Goal: Information Seeking & Learning: Learn about a topic

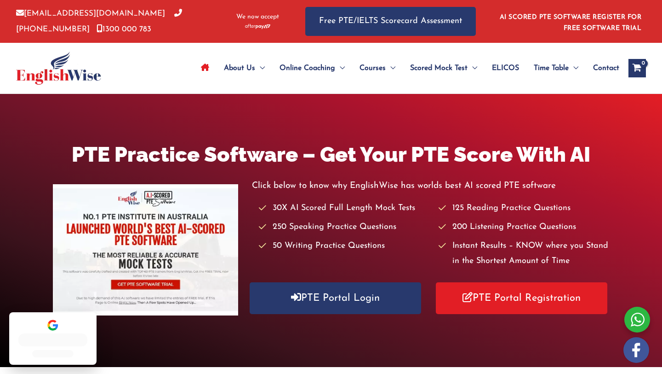
click at [341, 305] on link "PTE Portal Login" at bounding box center [336, 298] width 172 height 32
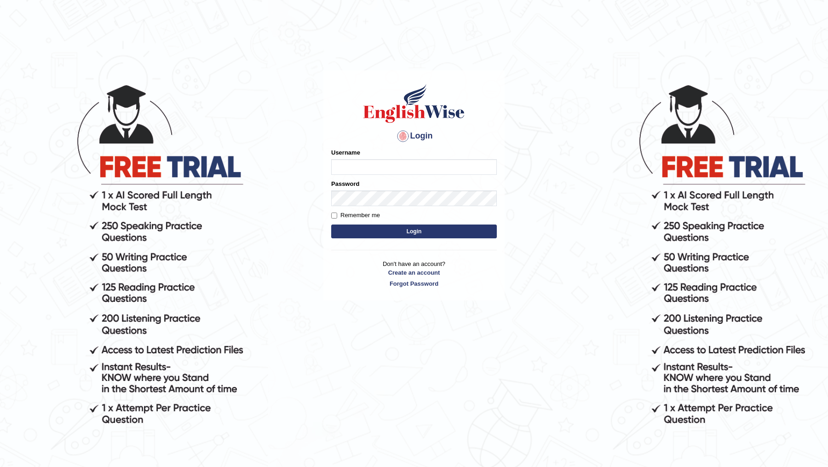
click at [408, 165] on input "Username" at bounding box center [414, 167] width 166 height 16
type input "DR1915"
click at [331, 224] on button "Login" at bounding box center [414, 231] width 166 height 14
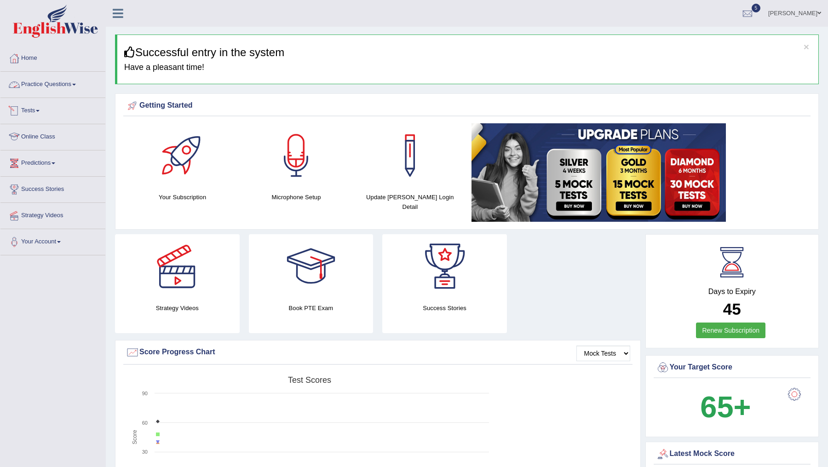
click at [57, 86] on link "Practice Questions" at bounding box center [52, 83] width 105 height 23
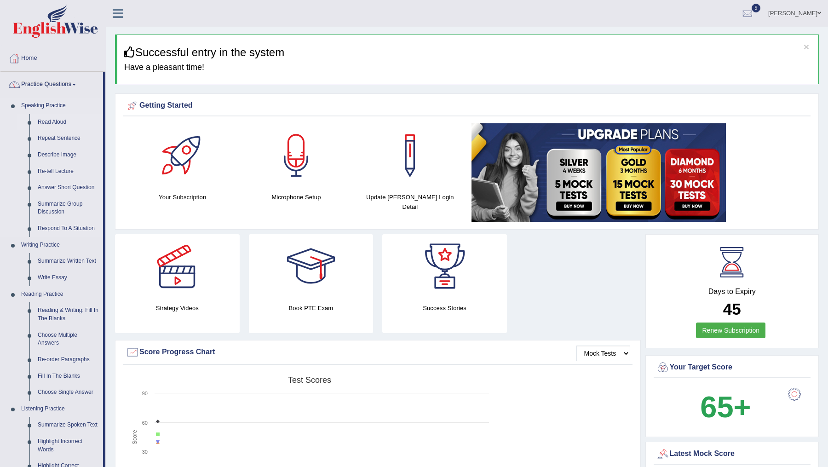
click at [50, 120] on link "Read Aloud" at bounding box center [68, 122] width 69 height 17
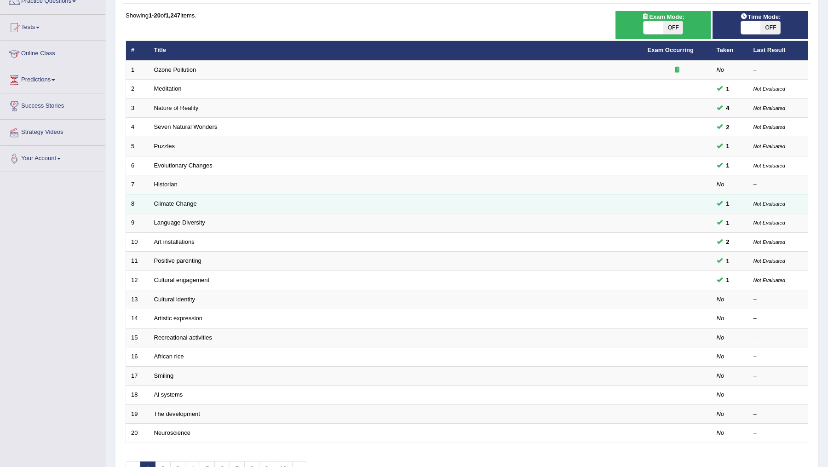
scroll to position [98, 0]
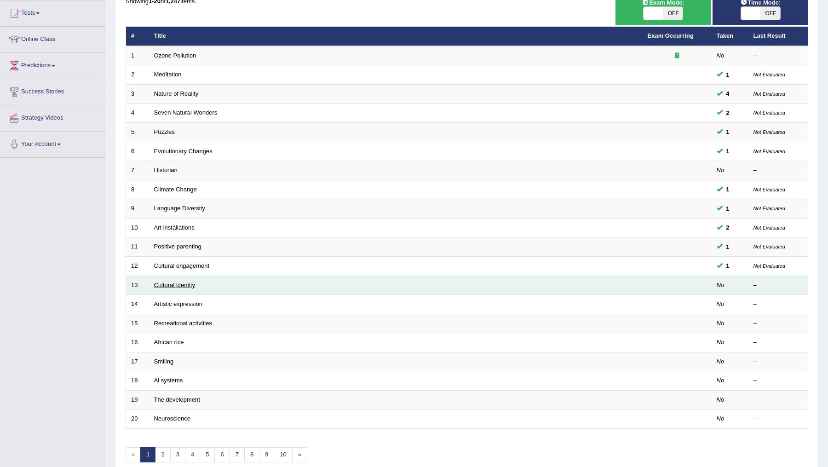
click at [169, 284] on link "Cultural identity" at bounding box center [174, 285] width 41 height 7
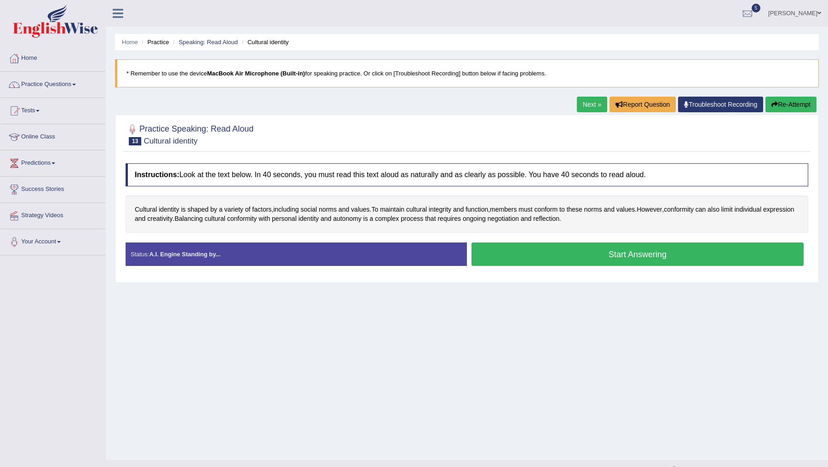
click at [597, 253] on button "Start Answering" at bounding box center [637, 253] width 332 height 23
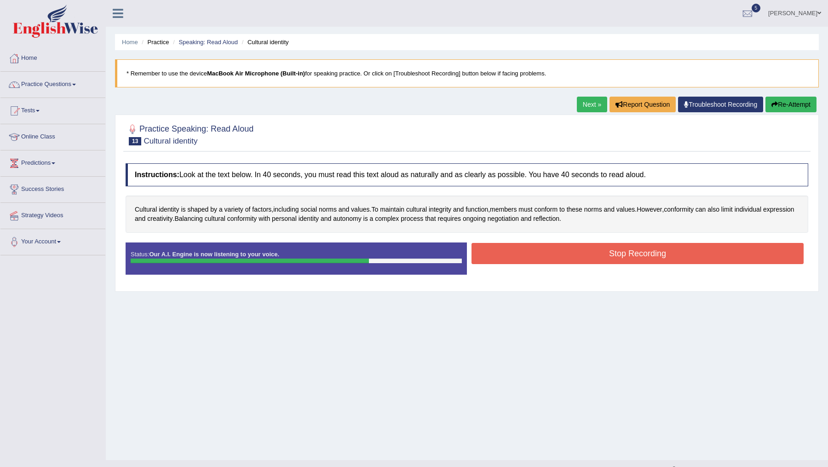
click at [597, 253] on button "Stop Recording" at bounding box center [637, 253] width 332 height 21
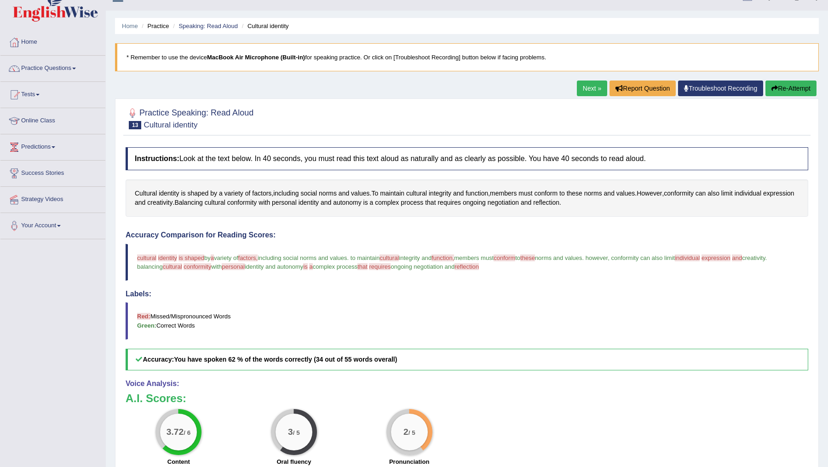
scroll to position [22, 0]
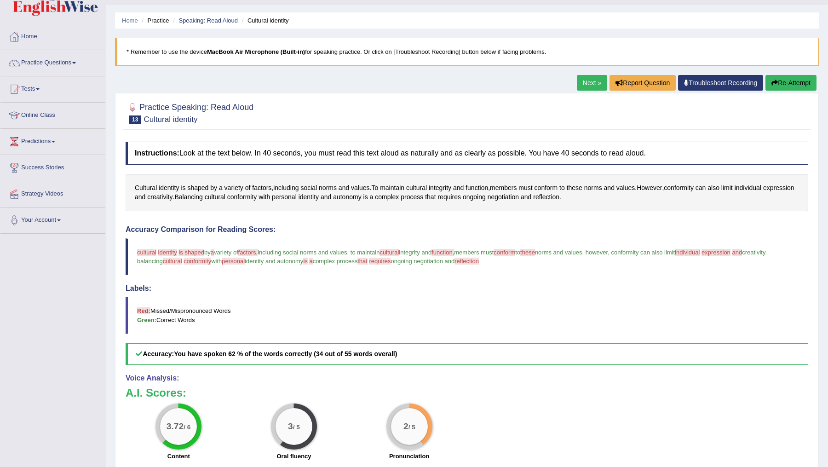
click at [779, 82] on button "Re-Attempt" at bounding box center [790, 83] width 51 height 16
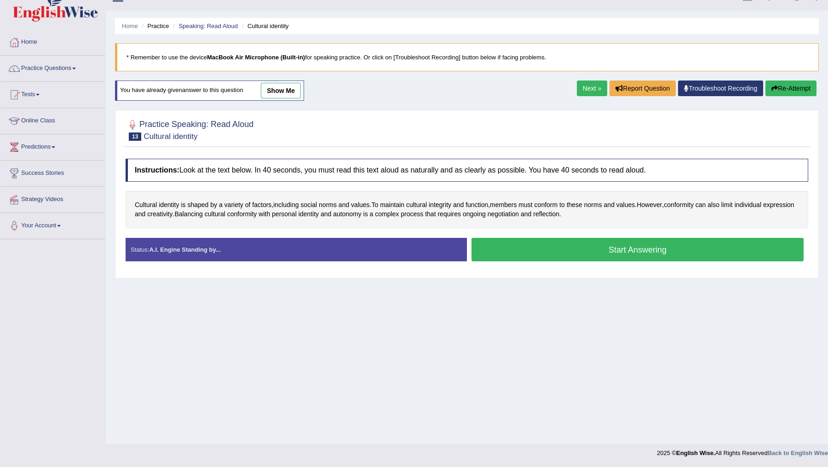
click at [578, 251] on button "Start Answering" at bounding box center [637, 249] width 332 height 23
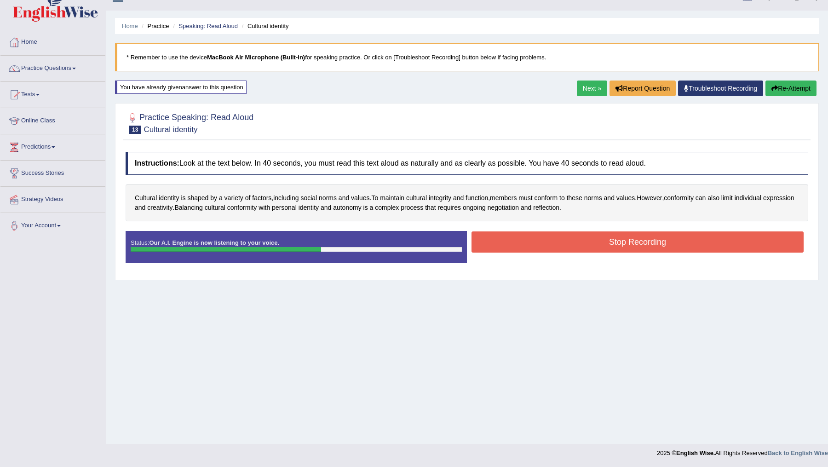
click at [583, 241] on button "Stop Recording" at bounding box center [637, 241] width 332 height 21
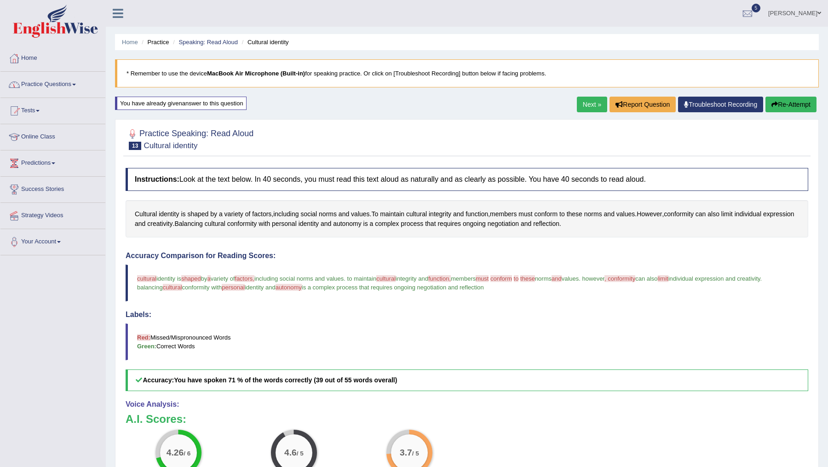
click at [63, 81] on link "Practice Questions" at bounding box center [52, 83] width 105 height 23
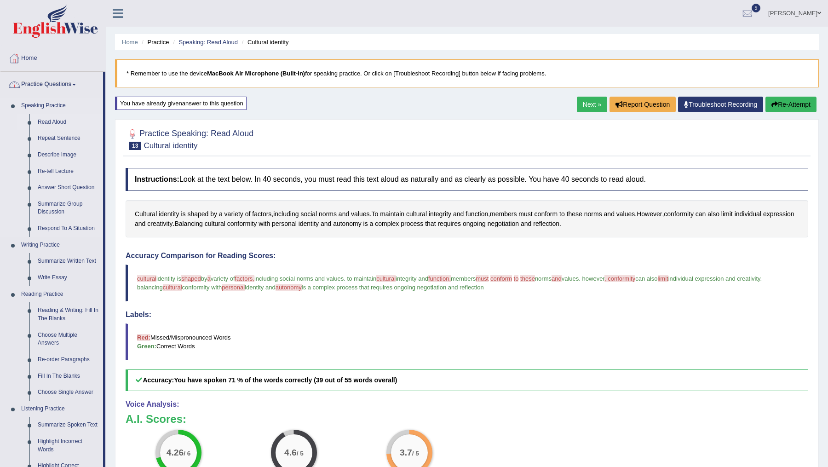
click at [47, 121] on link "Read Aloud" at bounding box center [68, 122] width 69 height 17
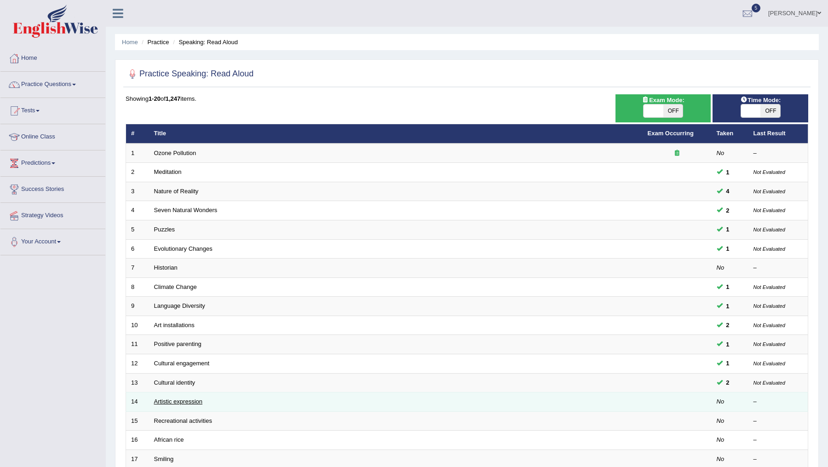
click at [178, 400] on link "Artistic expression" at bounding box center [178, 401] width 48 height 7
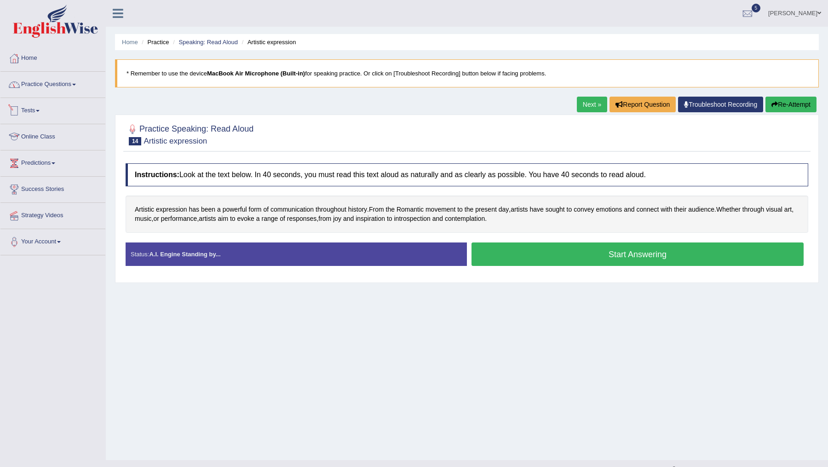
click at [56, 83] on link "Practice Questions" at bounding box center [52, 83] width 105 height 23
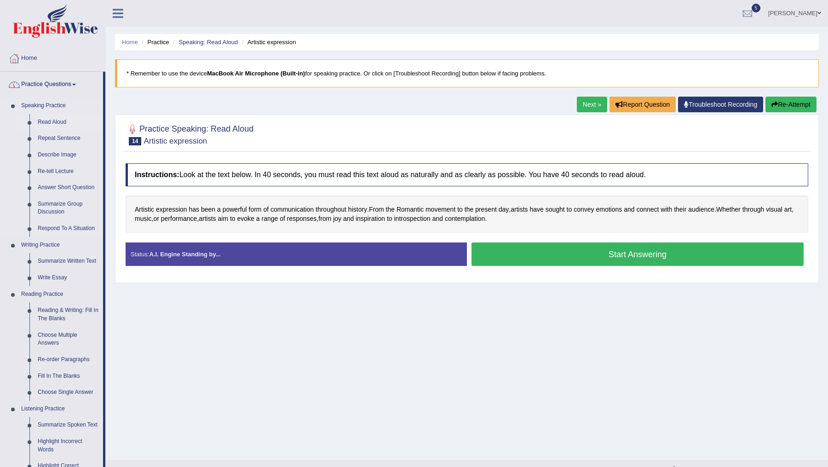
click at [54, 122] on link "Read Aloud" at bounding box center [68, 122] width 69 height 17
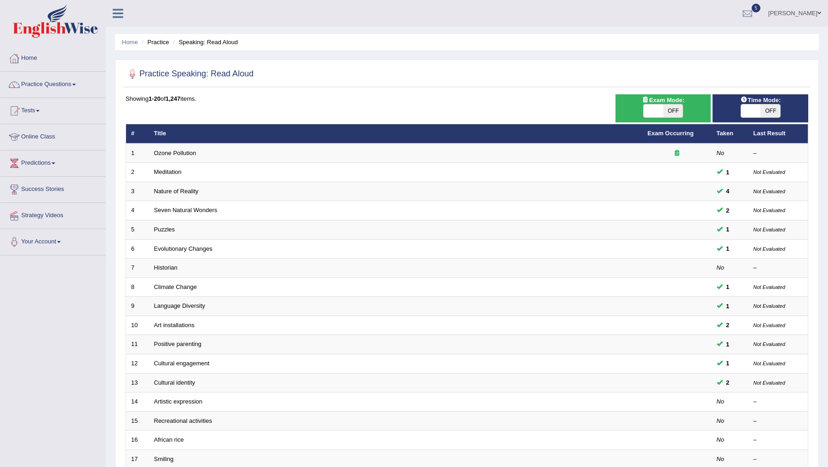
click at [669, 106] on span "OFF" at bounding box center [673, 110] width 20 height 13
checkbox input "true"
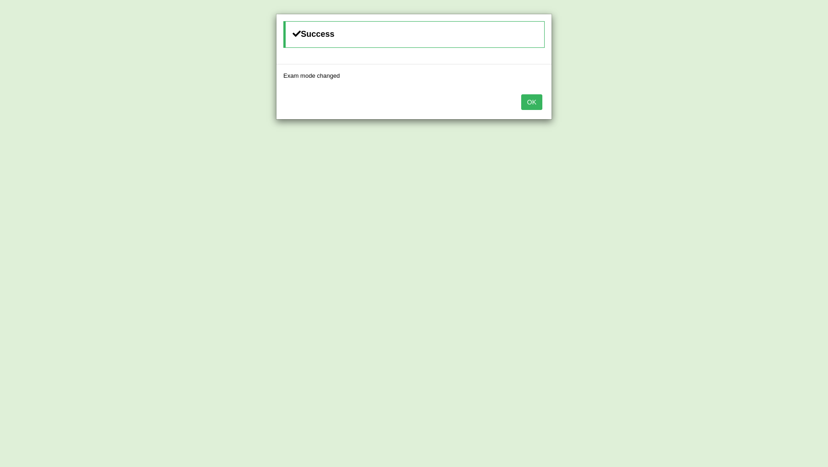
click at [529, 104] on button "OK" at bounding box center [531, 102] width 21 height 16
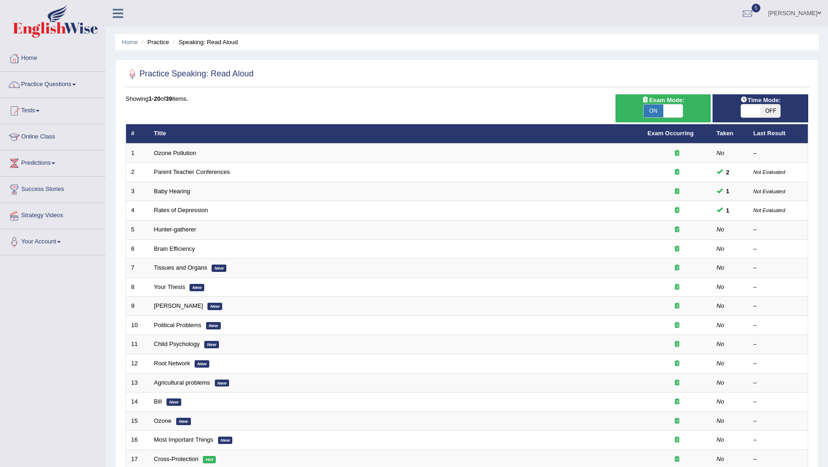
click at [761, 112] on span "OFF" at bounding box center [770, 110] width 20 height 13
checkbox input "true"
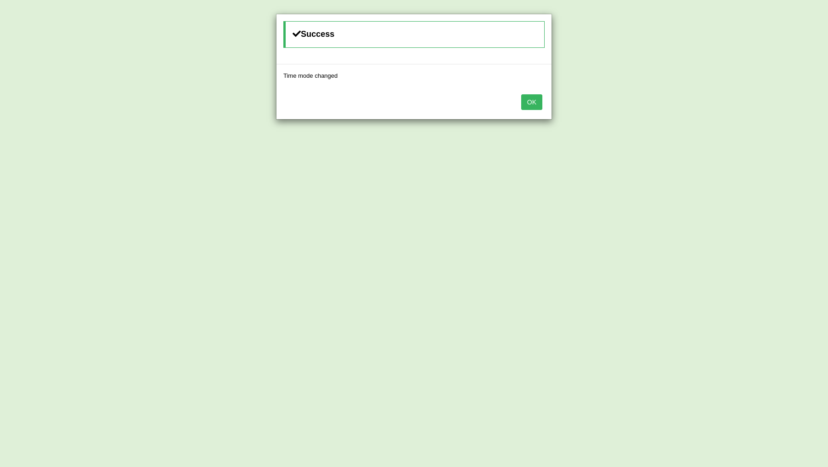
click at [530, 102] on button "OK" at bounding box center [531, 102] width 21 height 16
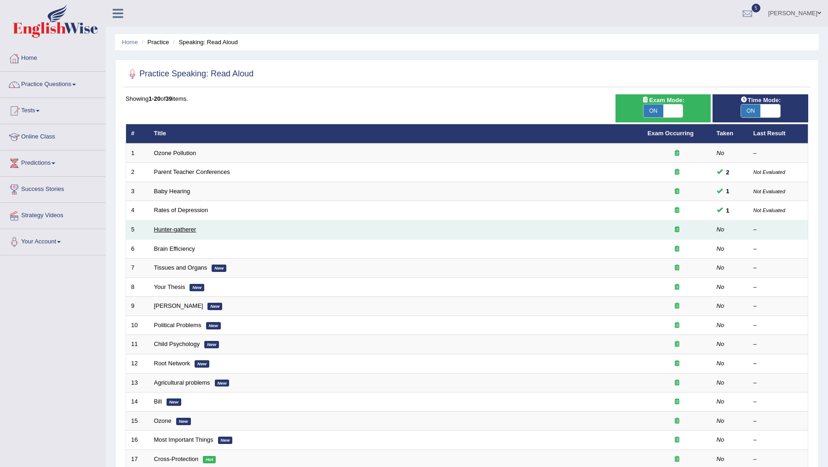
click at [171, 228] on link "Hunter-gatherer" at bounding box center [175, 229] width 42 height 7
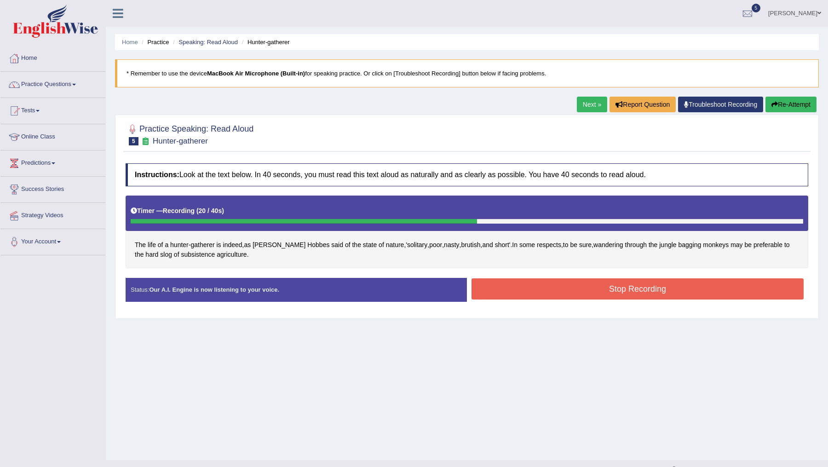
click at [557, 292] on button "Stop Recording" at bounding box center [637, 288] width 332 height 21
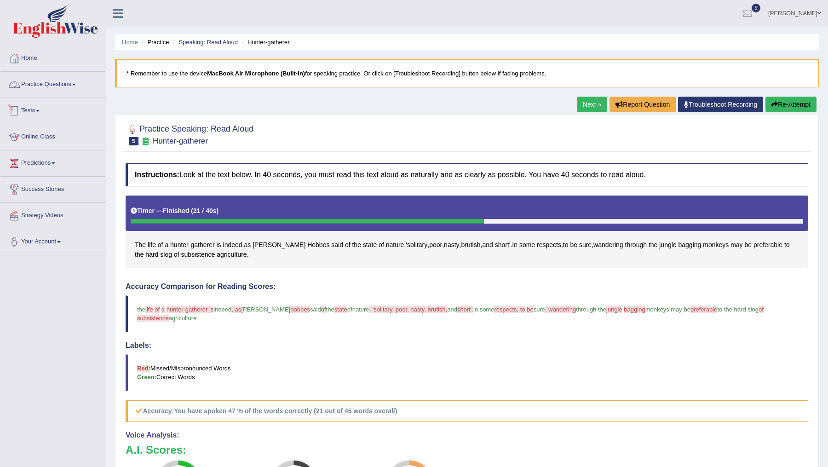
click at [54, 81] on link "Practice Questions" at bounding box center [52, 83] width 105 height 23
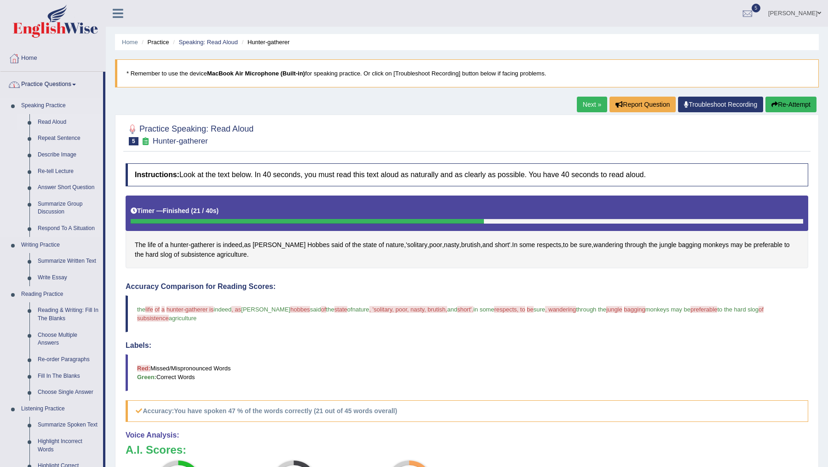
click at [56, 121] on link "Read Aloud" at bounding box center [68, 122] width 69 height 17
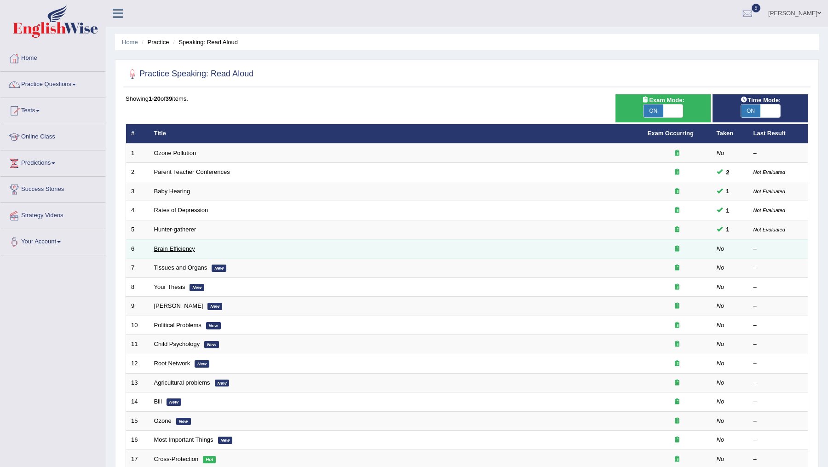
click at [162, 247] on link "Brain Efficiency" at bounding box center [174, 248] width 41 height 7
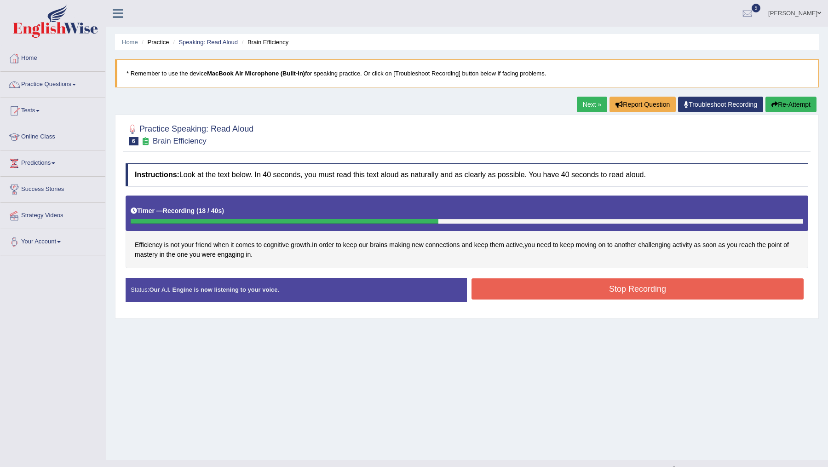
click at [603, 284] on button "Stop Recording" at bounding box center [637, 288] width 332 height 21
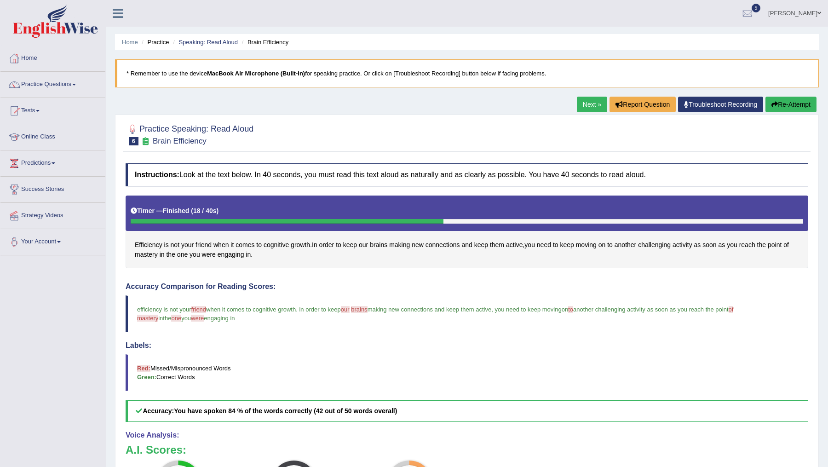
click at [583, 106] on link "Next »" at bounding box center [592, 105] width 30 height 16
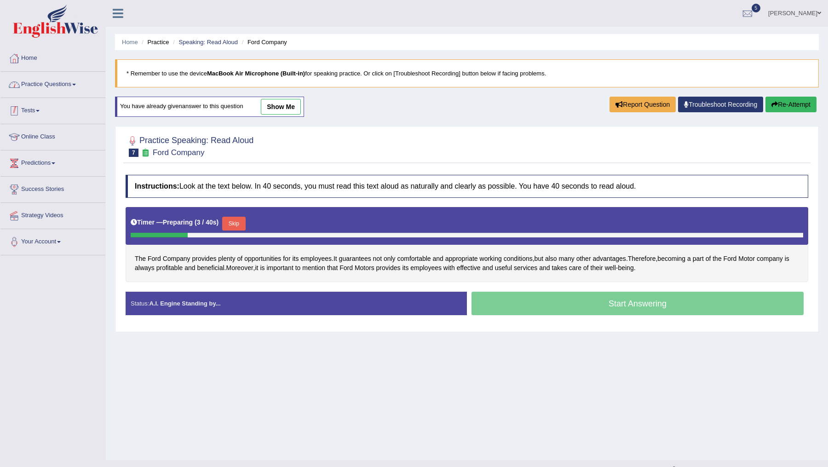
click at [60, 80] on link "Practice Questions" at bounding box center [52, 83] width 105 height 23
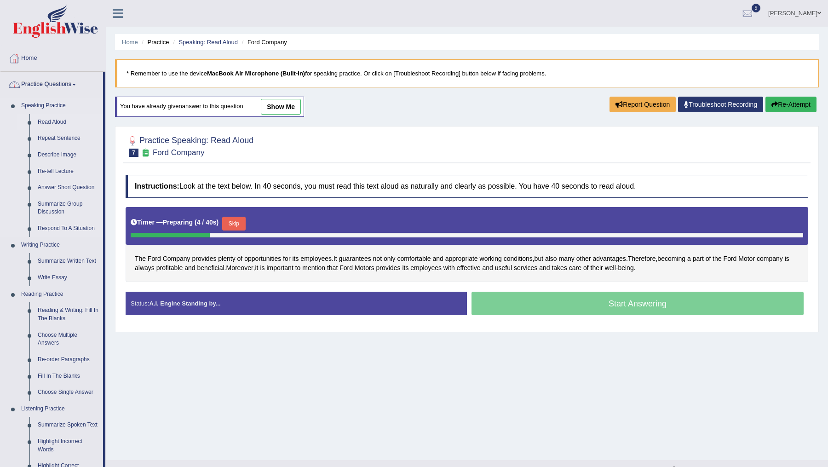
click at [55, 121] on link "Read Aloud" at bounding box center [68, 122] width 69 height 17
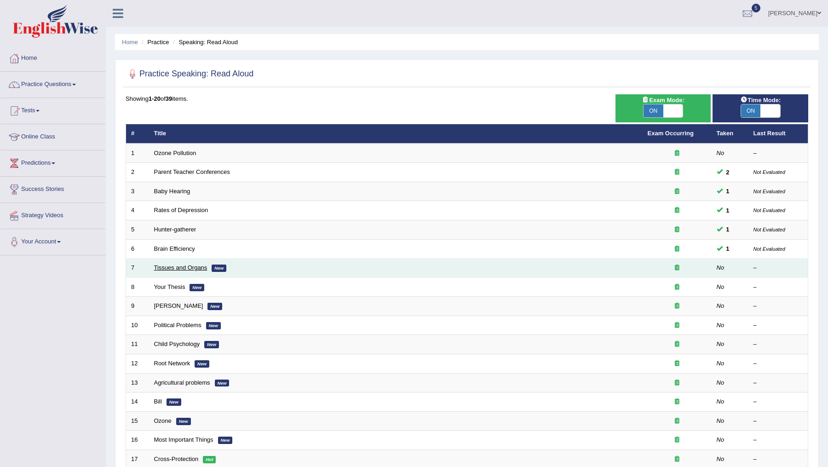
click at [178, 267] on link "Tissues and Organs" at bounding box center [180, 267] width 53 height 7
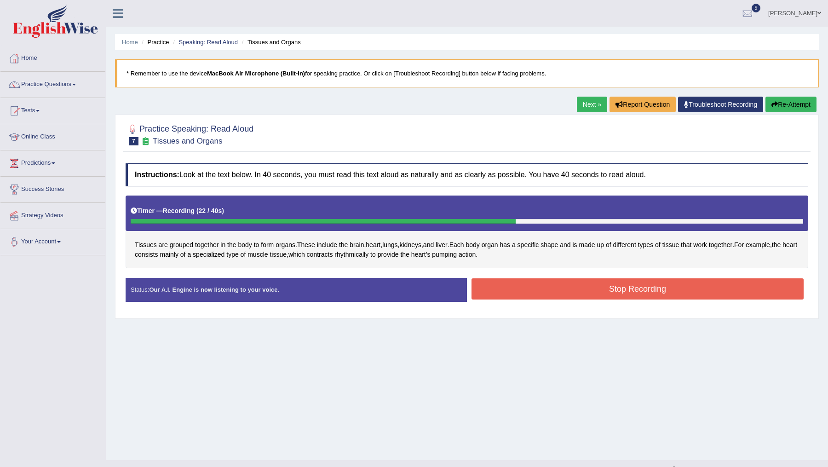
click at [541, 291] on button "Stop Recording" at bounding box center [637, 288] width 332 height 21
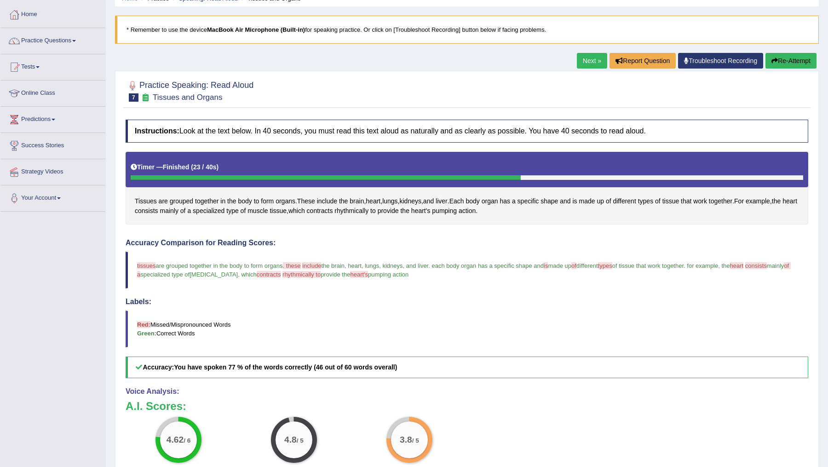
scroll to position [57, 0]
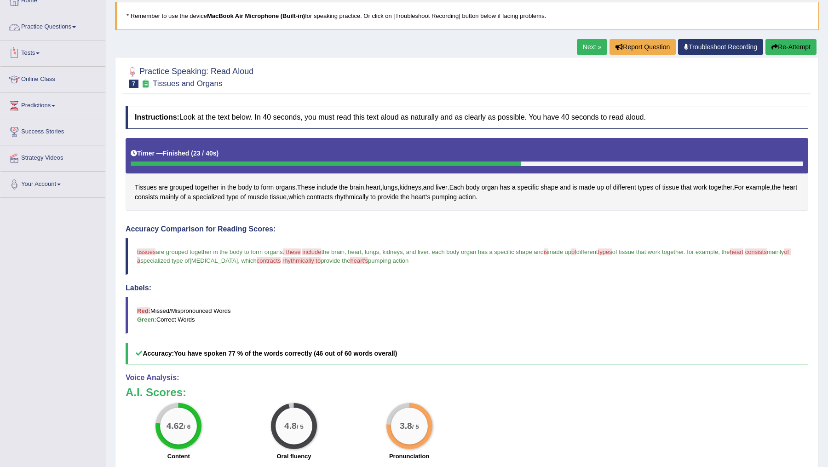
click at [61, 22] on link "Practice Questions" at bounding box center [52, 25] width 105 height 23
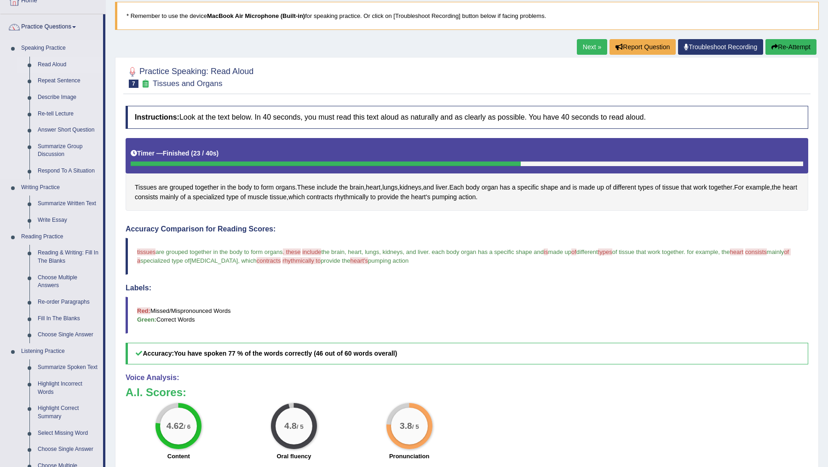
click at [53, 63] on link "Read Aloud" at bounding box center [68, 65] width 69 height 17
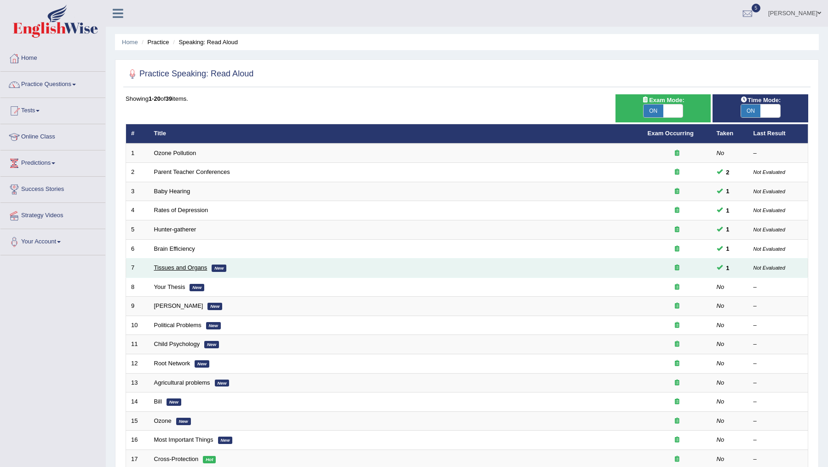
click at [167, 264] on link "Tissues and Organs" at bounding box center [180, 267] width 53 height 7
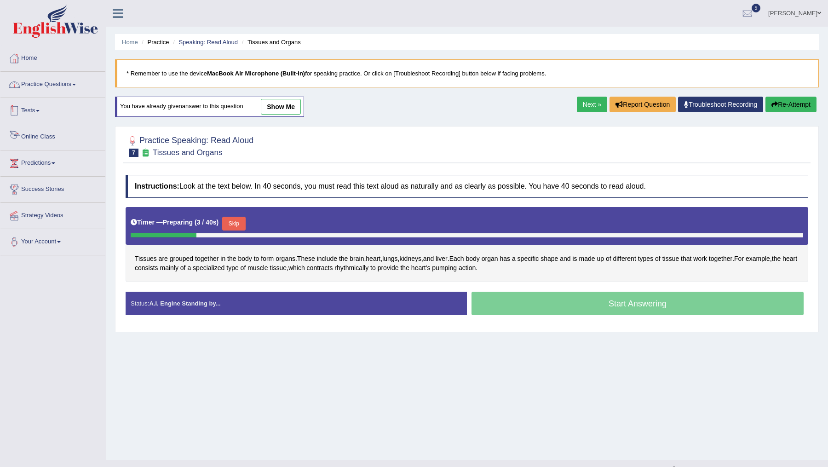
click at [64, 85] on link "Practice Questions" at bounding box center [52, 83] width 105 height 23
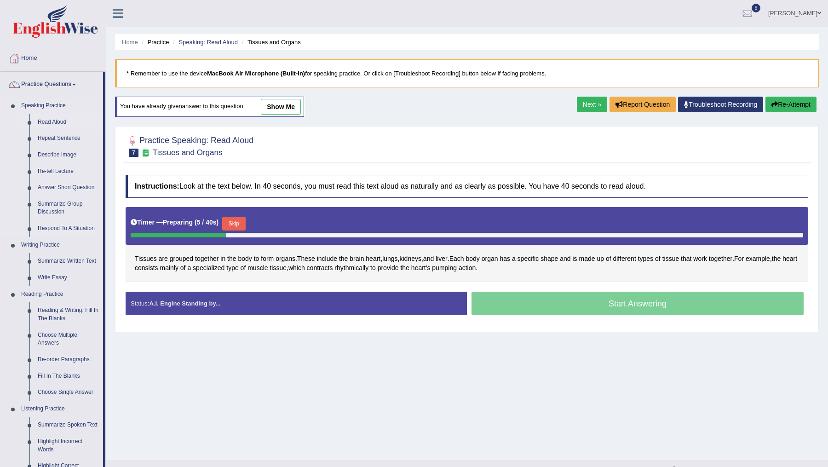
click at [59, 121] on link "Read Aloud" at bounding box center [68, 122] width 69 height 17
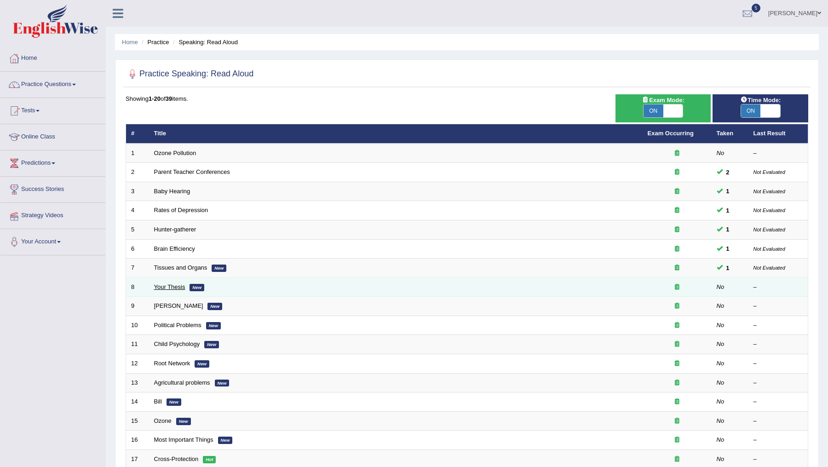
click at [166, 284] on link "Your Thesis" at bounding box center [169, 286] width 31 height 7
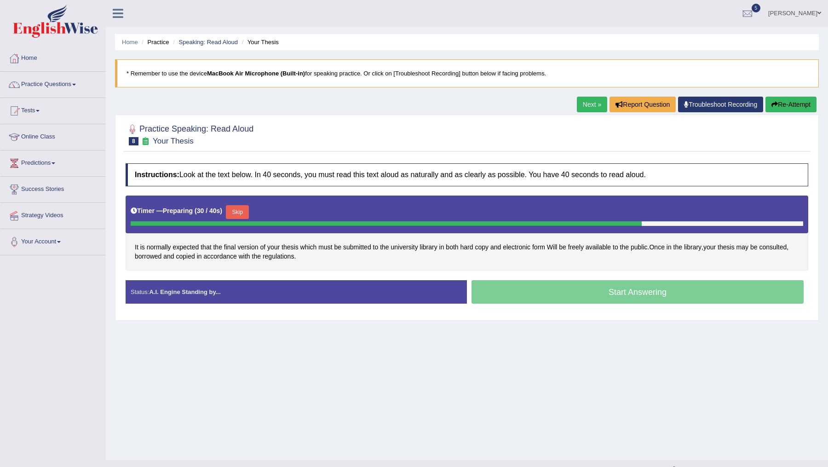
click at [247, 207] on button "Skip" at bounding box center [237, 212] width 23 height 14
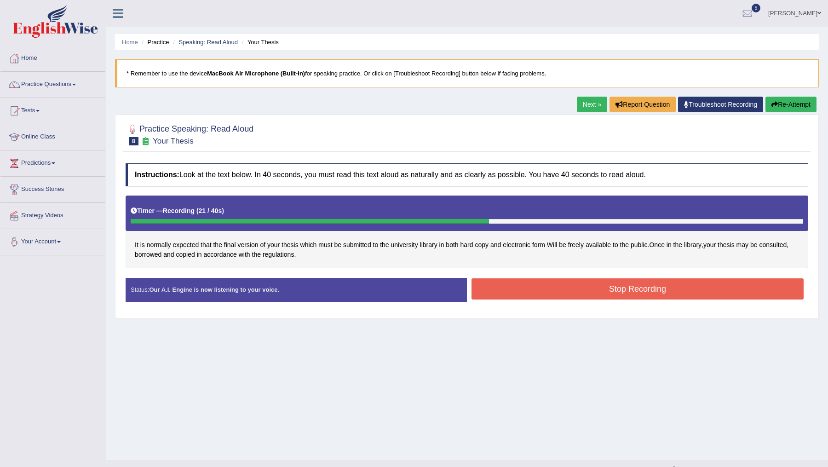
click at [552, 293] on button "Stop Recording" at bounding box center [637, 288] width 332 height 21
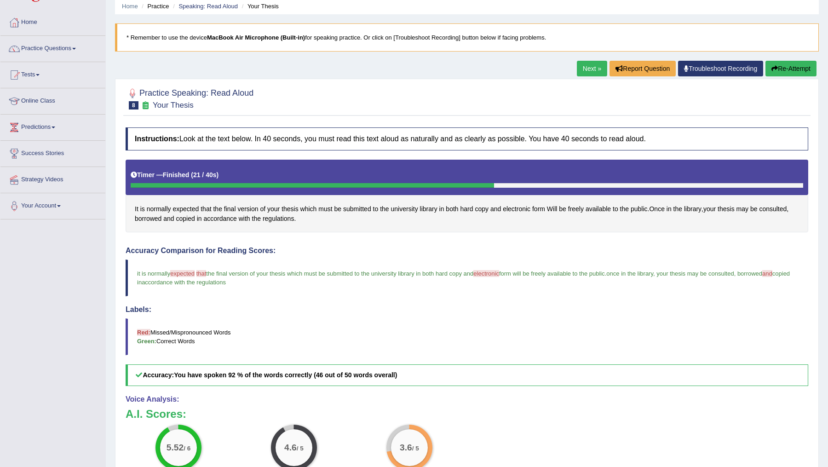
scroll to position [38, 0]
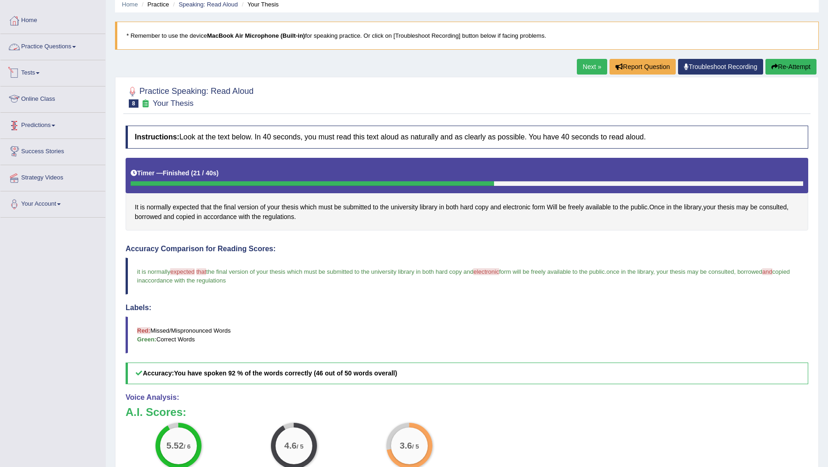
click at [41, 47] on link "Practice Questions" at bounding box center [52, 45] width 105 height 23
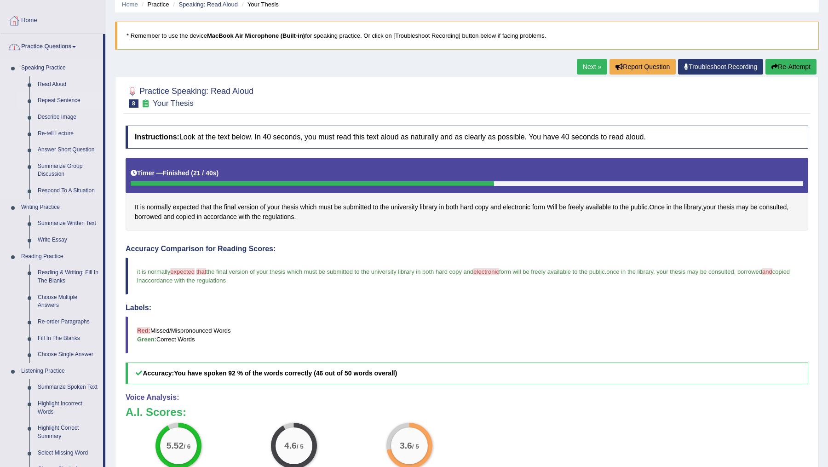
click at [52, 99] on link "Repeat Sentence" at bounding box center [68, 100] width 69 height 17
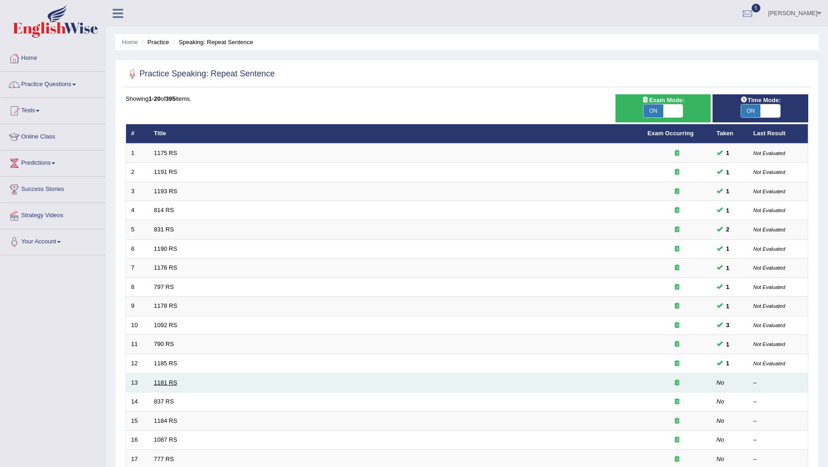
click at [163, 381] on link "1181 RS" at bounding box center [165, 382] width 23 height 7
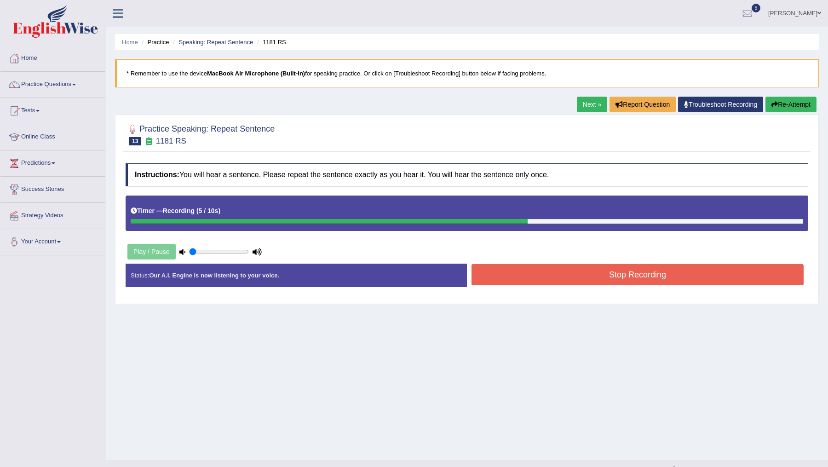
click at [573, 270] on button "Stop Recording" at bounding box center [637, 274] width 332 height 21
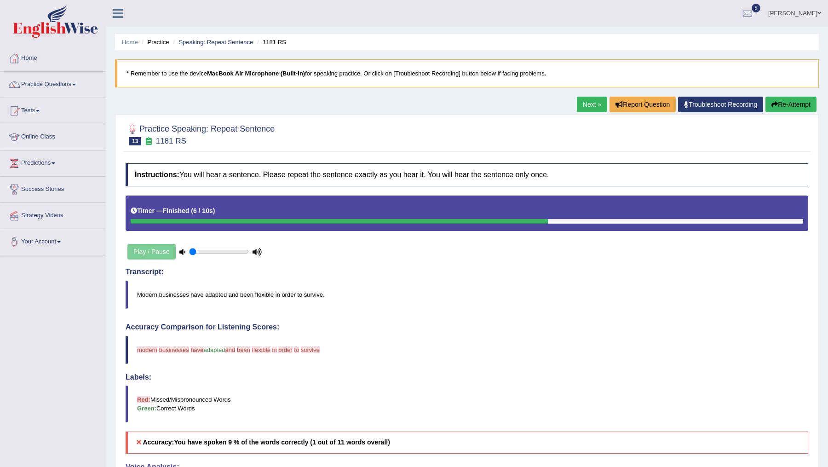
click at [586, 101] on link "Next »" at bounding box center [592, 105] width 30 height 16
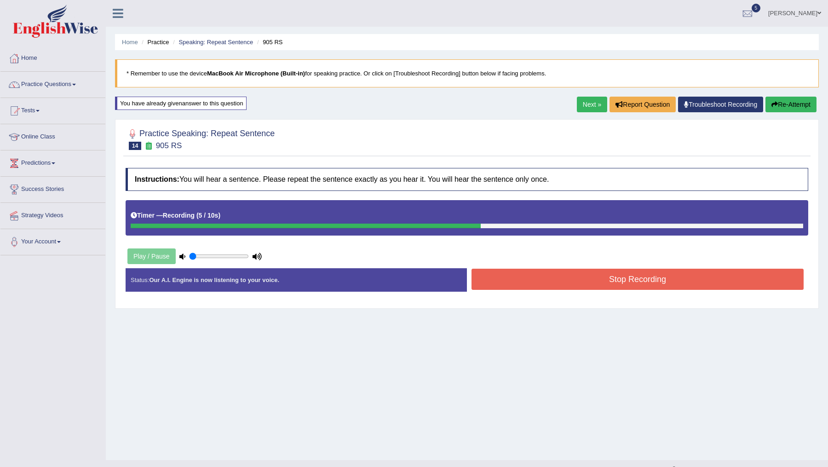
click at [527, 278] on button "Stop Recording" at bounding box center [637, 279] width 332 height 21
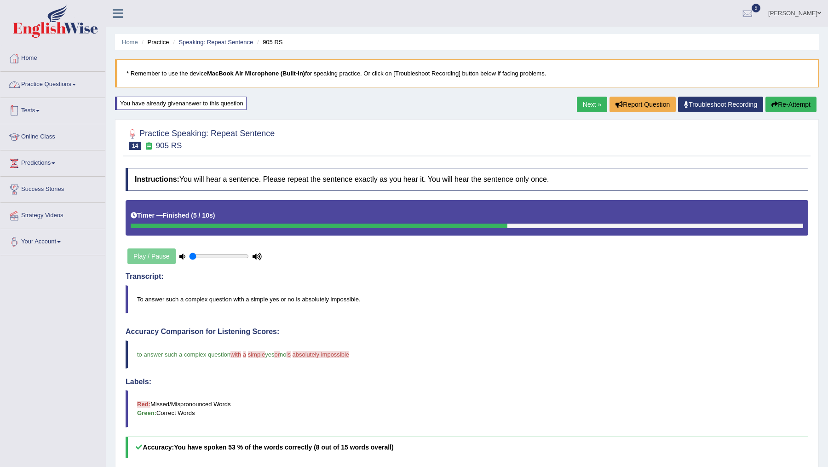
click at [67, 83] on link "Practice Questions" at bounding box center [52, 83] width 105 height 23
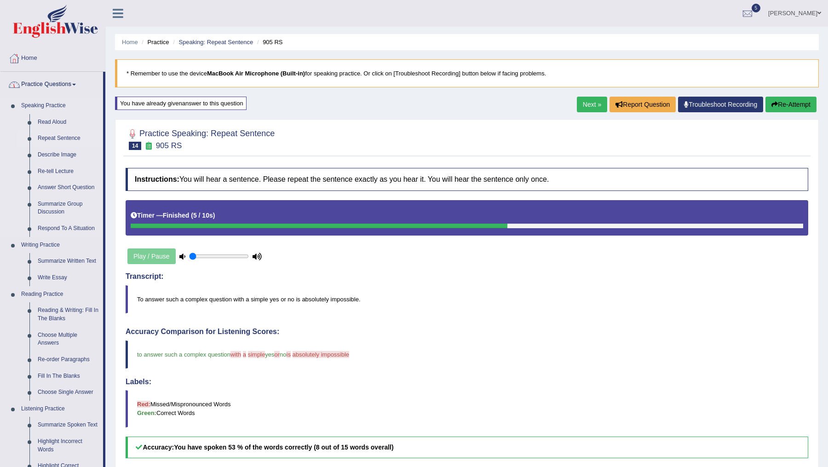
click at [50, 135] on link "Repeat Sentence" at bounding box center [68, 138] width 69 height 17
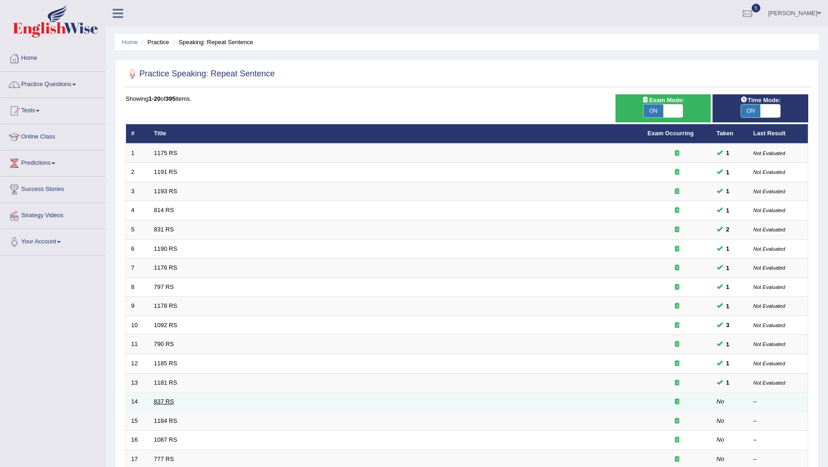
click at [165, 398] on link "837 RS" at bounding box center [164, 401] width 20 height 7
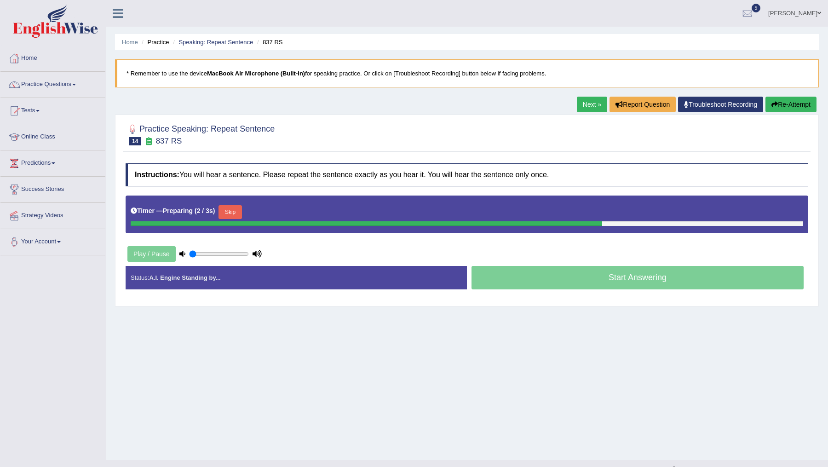
click at [236, 213] on button "Skip" at bounding box center [229, 212] width 23 height 14
click at [276, 207] on button "Skip" at bounding box center [270, 212] width 23 height 14
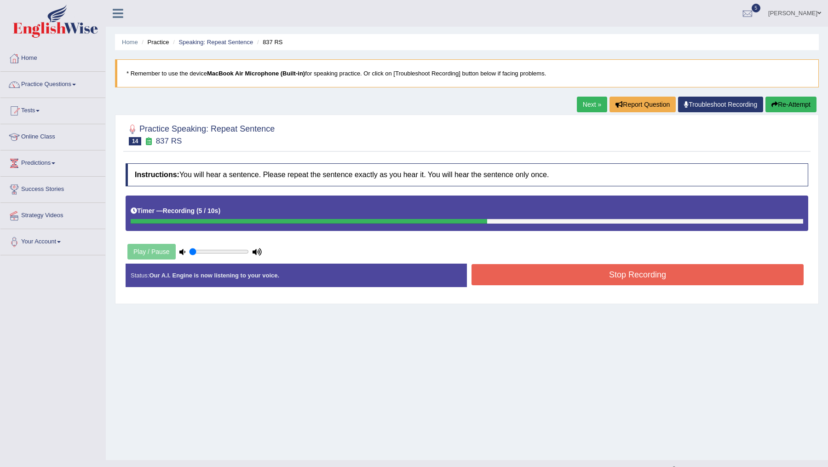
click at [566, 280] on button "Stop Recording" at bounding box center [637, 274] width 332 height 21
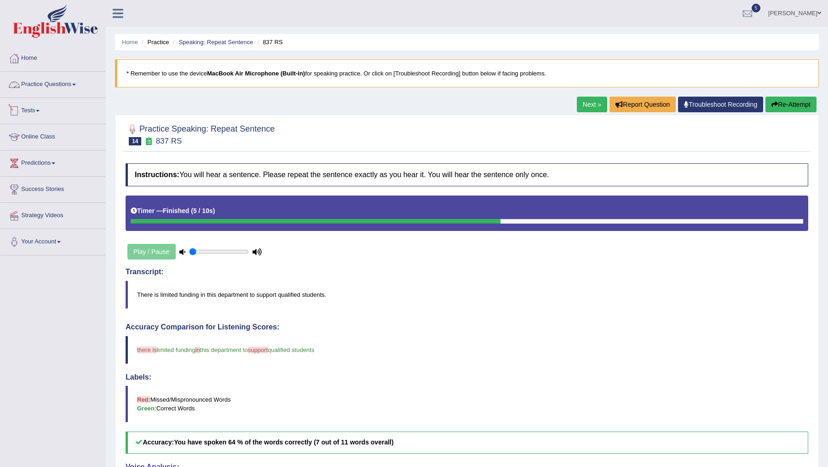
click at [66, 81] on link "Practice Questions" at bounding box center [52, 83] width 105 height 23
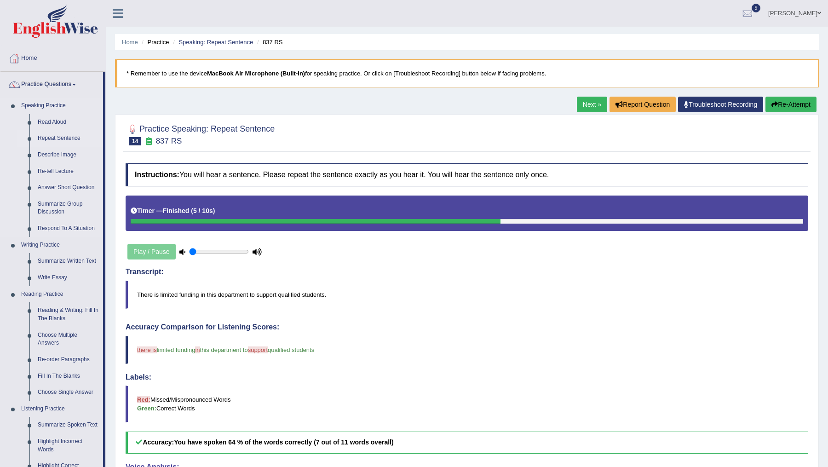
click at [66, 139] on link "Repeat Sentence" at bounding box center [68, 138] width 69 height 17
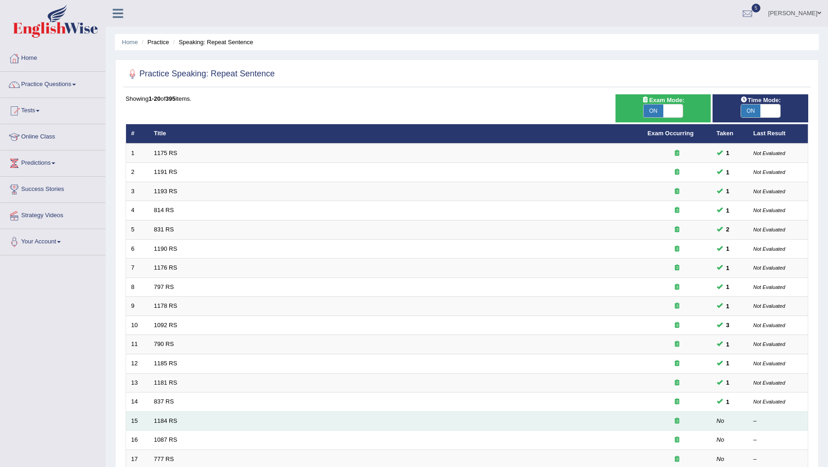
click at [164, 412] on td "1184 RS" at bounding box center [396, 420] width 494 height 19
click at [165, 417] on link "1184 RS" at bounding box center [165, 420] width 23 height 7
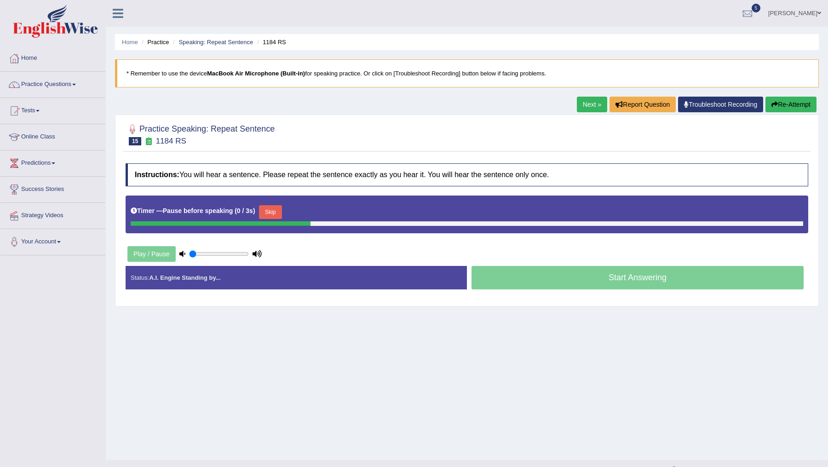
click at [272, 214] on button "Skip" at bounding box center [270, 212] width 23 height 14
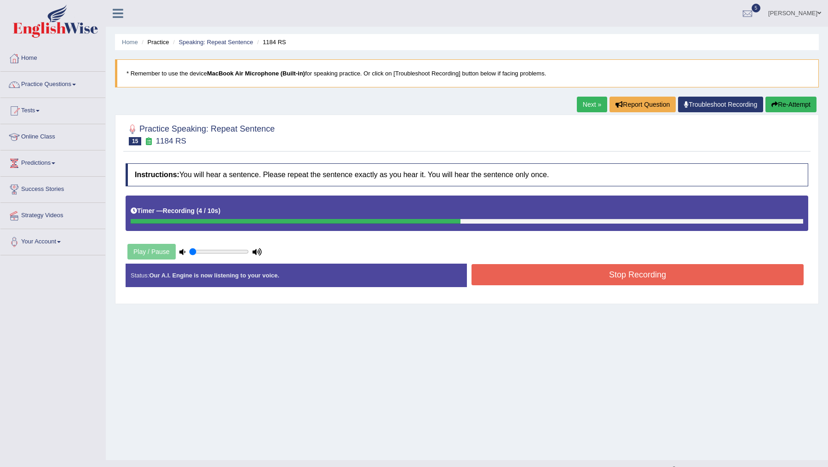
click at [534, 279] on button "Stop Recording" at bounding box center [637, 274] width 332 height 21
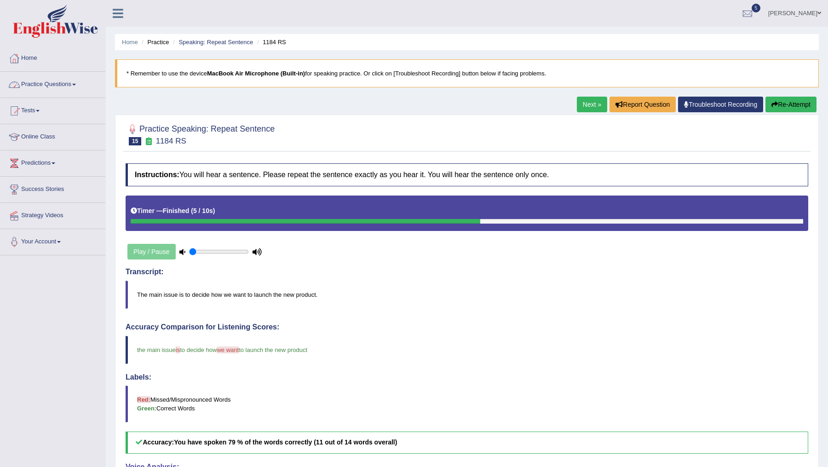
click at [72, 83] on link "Practice Questions" at bounding box center [52, 83] width 105 height 23
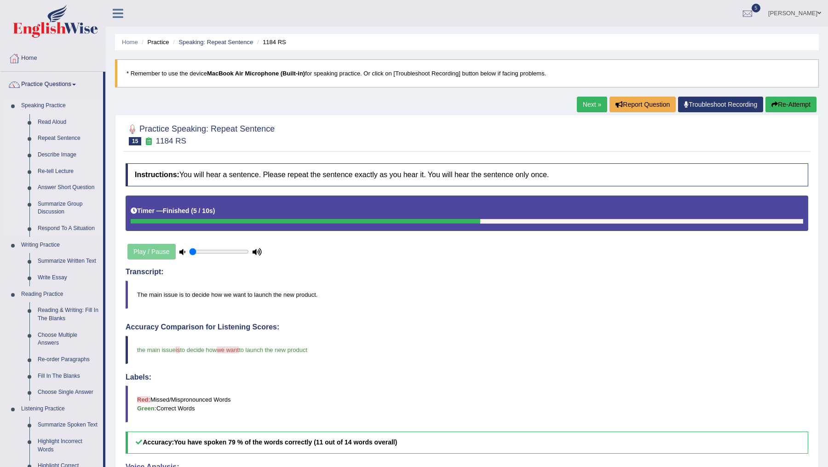
click at [54, 153] on link "Describe Image" at bounding box center [68, 155] width 69 height 17
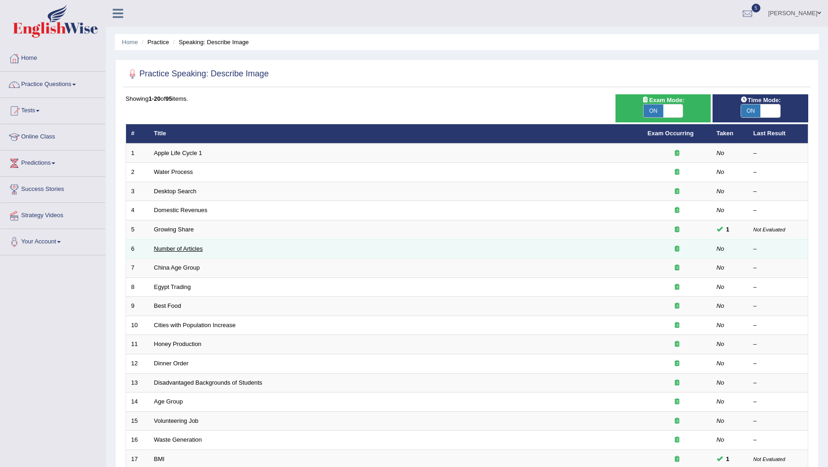
click at [164, 246] on link "Number of Articles" at bounding box center [178, 248] width 49 height 7
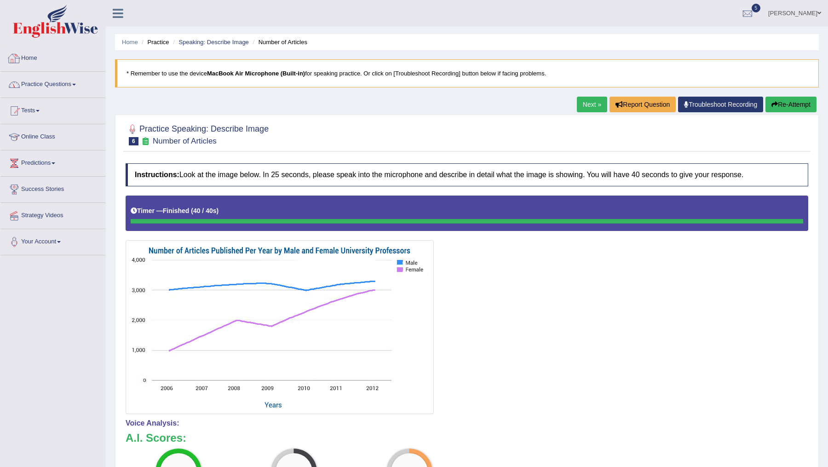
click at [59, 82] on link "Practice Questions" at bounding box center [52, 83] width 105 height 23
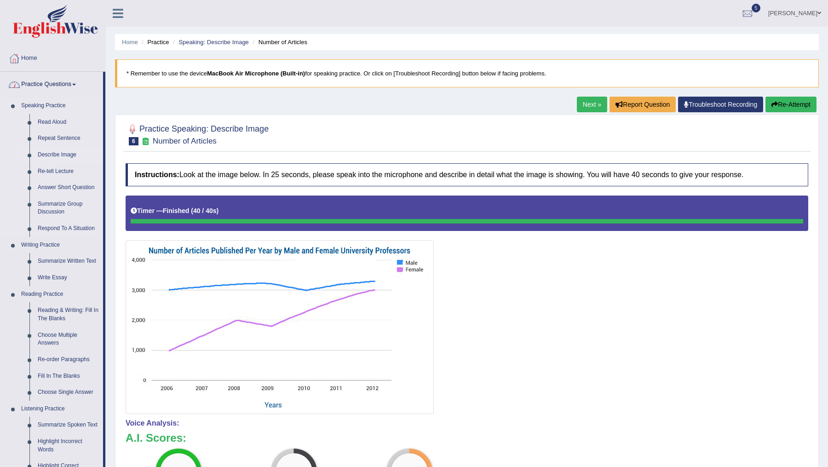
click at [66, 153] on link "Describe Image" at bounding box center [68, 155] width 69 height 17
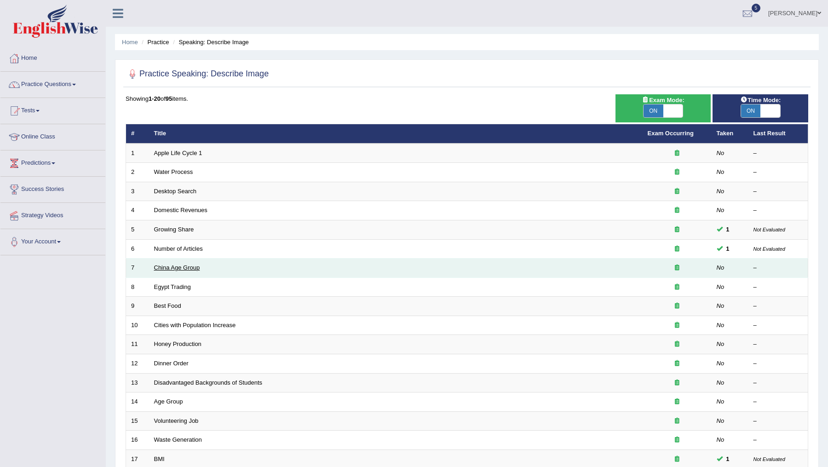
click at [180, 267] on link "China Age Group" at bounding box center [177, 267] width 46 height 7
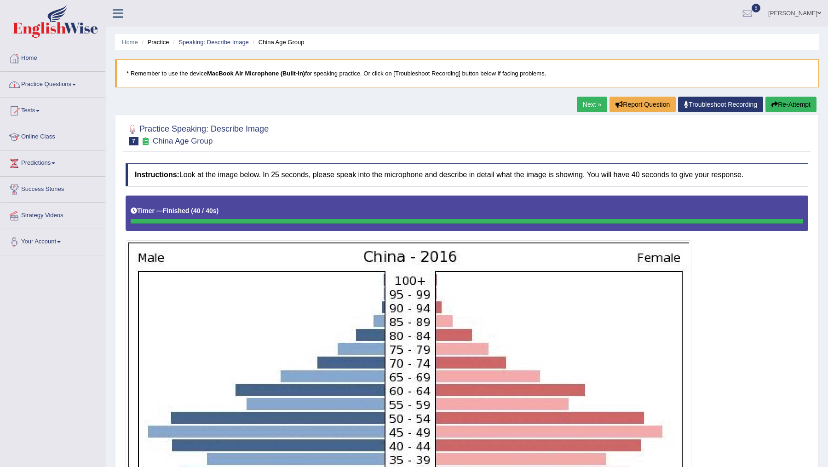
click at [74, 84] on link "Practice Questions" at bounding box center [52, 83] width 105 height 23
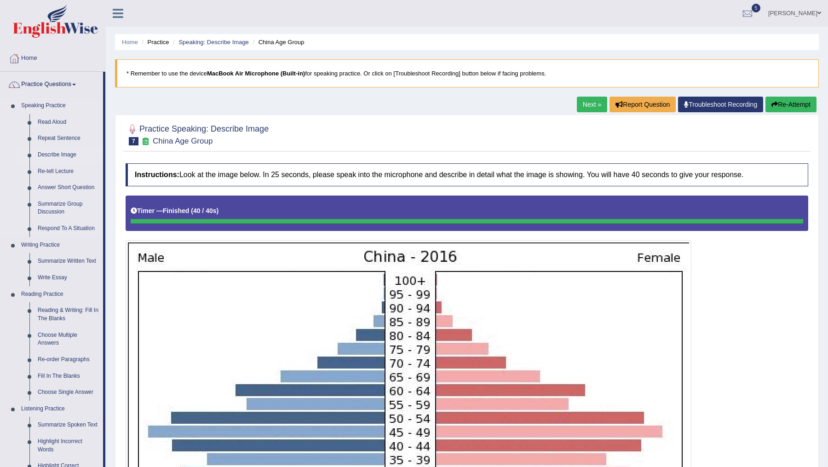
click at [60, 155] on link "Describe Image" at bounding box center [68, 155] width 69 height 17
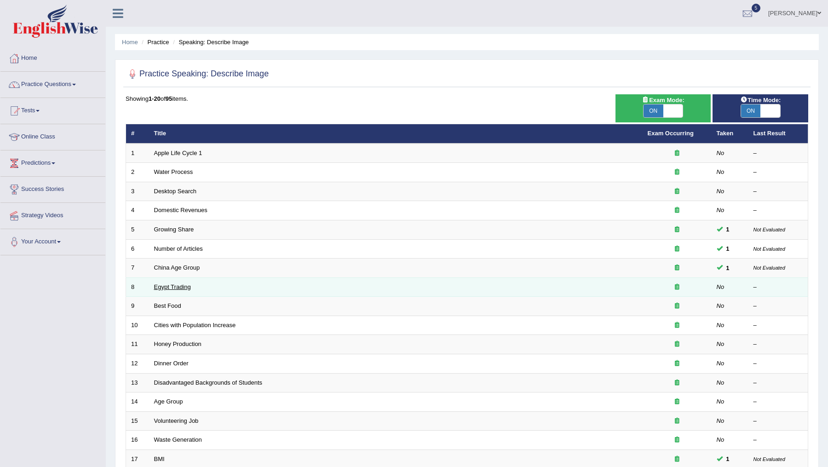
click at [174, 283] on link "Egypt Trading" at bounding box center [172, 286] width 37 height 7
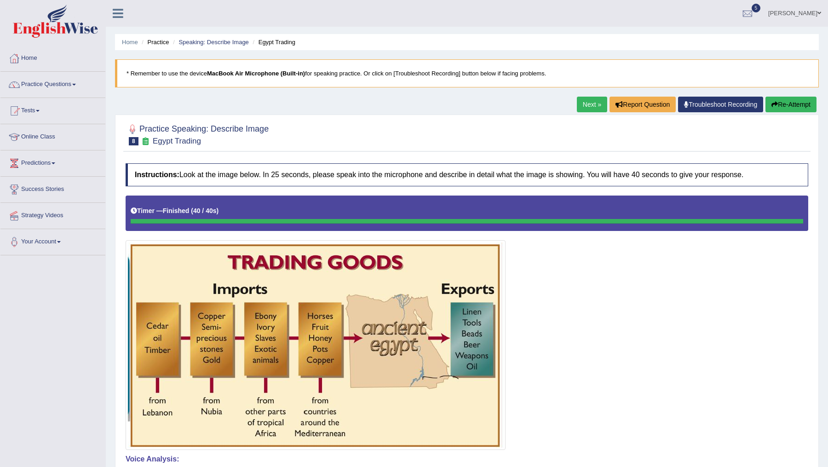
click at [194, 126] on h2 "Practice Speaking: Describe Image 8 Egypt Trading" at bounding box center [197, 133] width 143 height 23
click at [248, 122] on h2 "Practice Speaking: Describe Image 8 Egypt Trading" at bounding box center [197, 133] width 143 height 23
click at [162, 127] on h2 "Practice Speaking: Describe Image 8 Egypt Trading" at bounding box center [197, 133] width 143 height 23
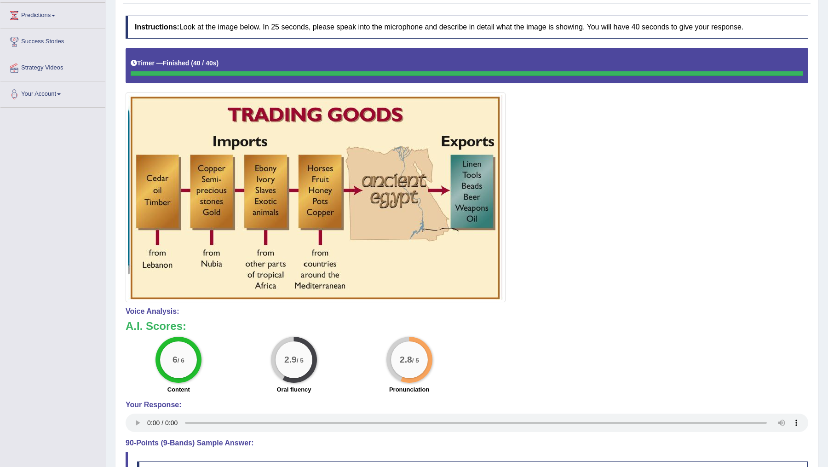
scroll to position [262, 0]
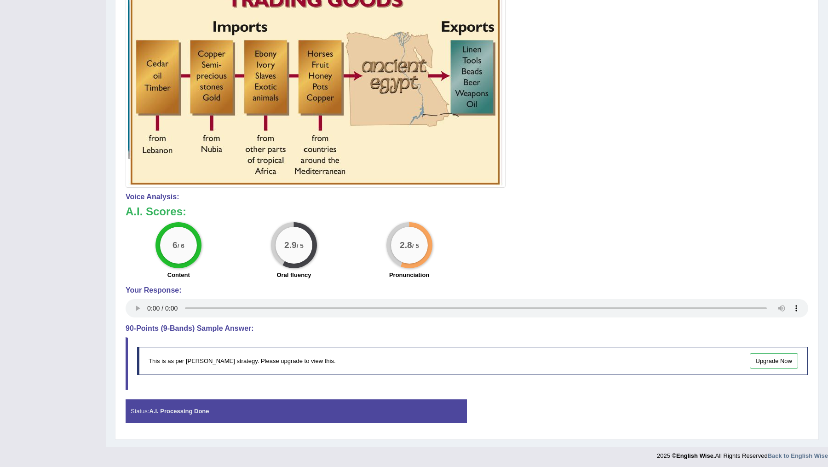
click at [184, 403] on div "Status: A.I. Processing Done" at bounding box center [296, 410] width 341 height 23
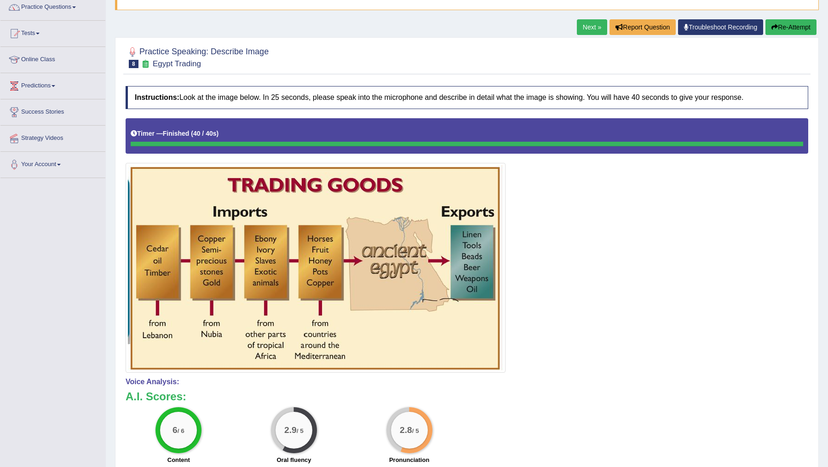
scroll to position [0, 0]
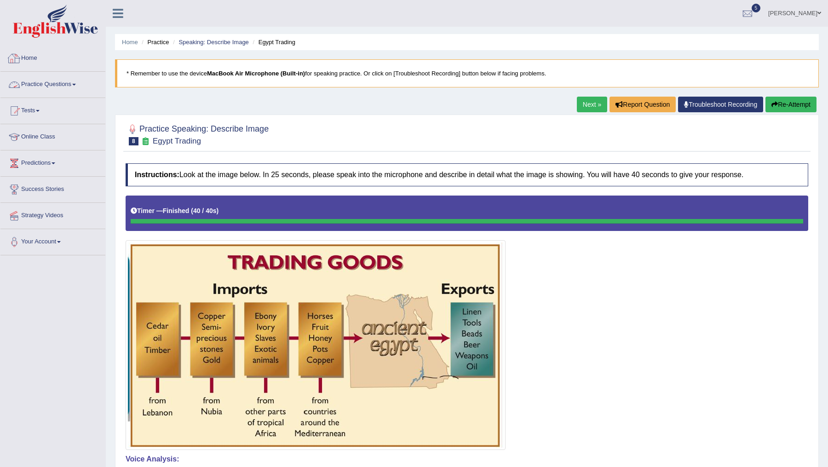
click at [63, 81] on link "Practice Questions" at bounding box center [52, 83] width 105 height 23
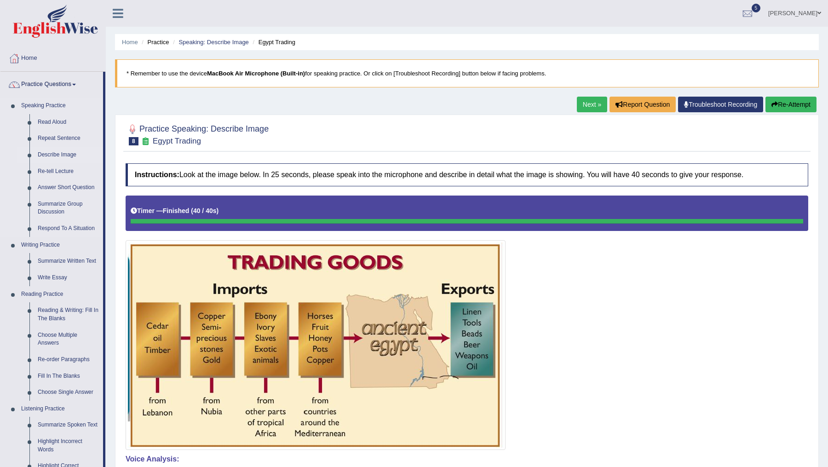
click at [59, 156] on link "Describe Image" at bounding box center [68, 155] width 69 height 17
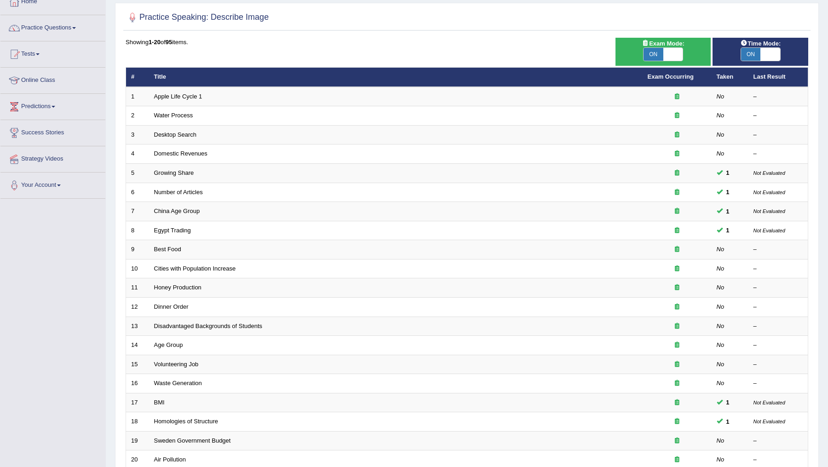
scroll to position [81, 0]
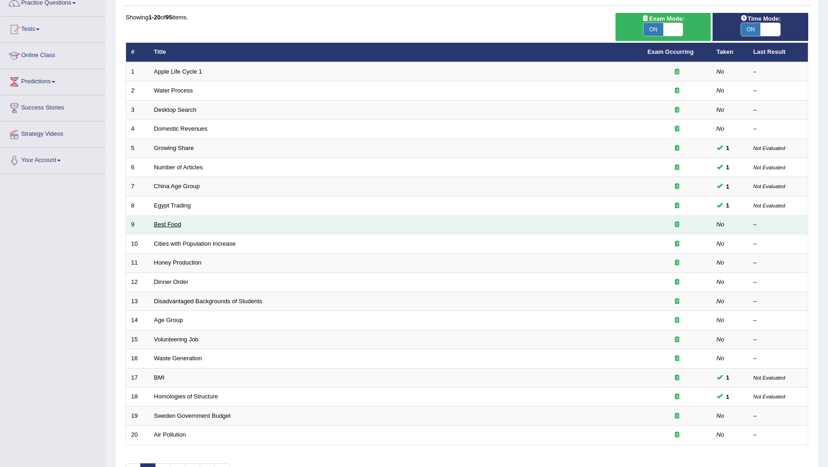
click at [168, 221] on link "Best Food" at bounding box center [167, 224] width 27 height 7
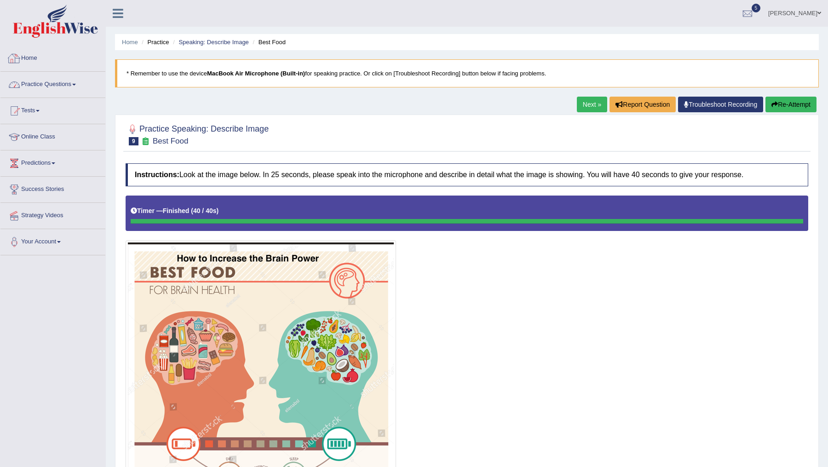
click at [75, 87] on link "Practice Questions" at bounding box center [52, 83] width 105 height 23
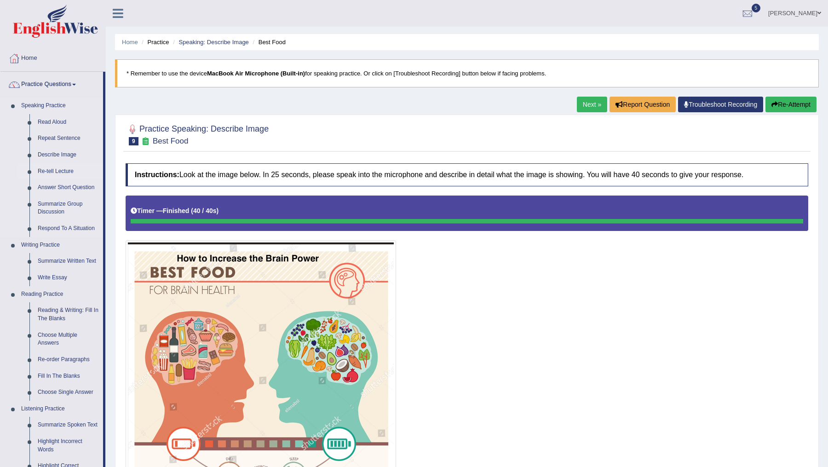
click at [58, 171] on link "Re-tell Lecture" at bounding box center [68, 171] width 69 height 17
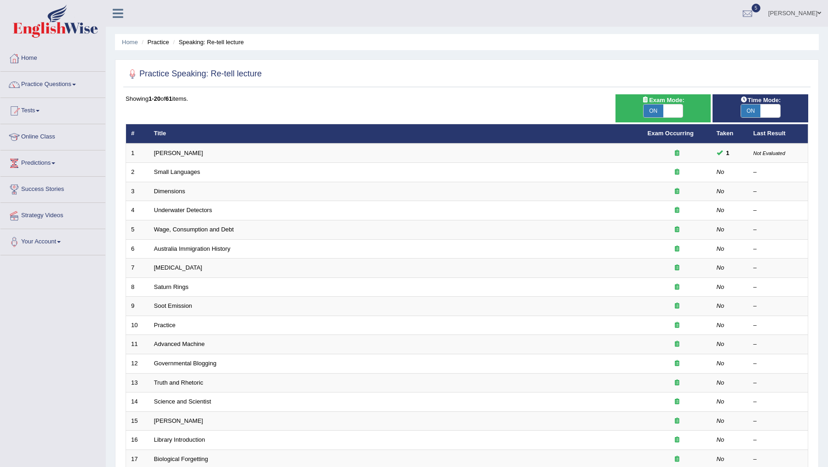
click at [659, 113] on span "ON" at bounding box center [654, 110] width 20 height 13
checkbox input "false"
click at [755, 110] on span "ON" at bounding box center [751, 110] width 20 height 13
checkbox input "false"
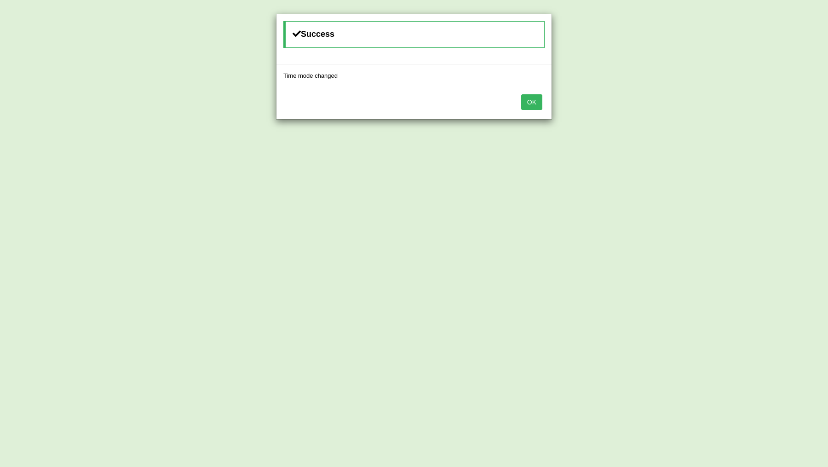
click at [529, 102] on button "OK" at bounding box center [531, 102] width 21 height 16
click at [530, 101] on button "OK" at bounding box center [531, 102] width 21 height 16
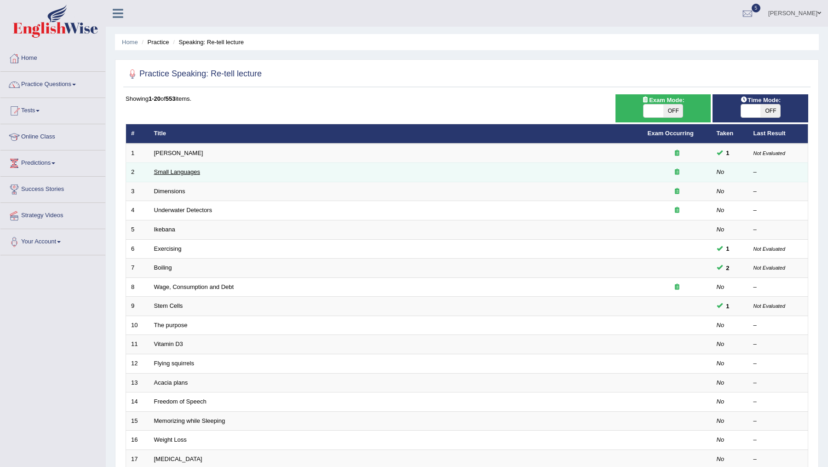
click at [168, 170] on link "Small Languages" at bounding box center [177, 171] width 46 height 7
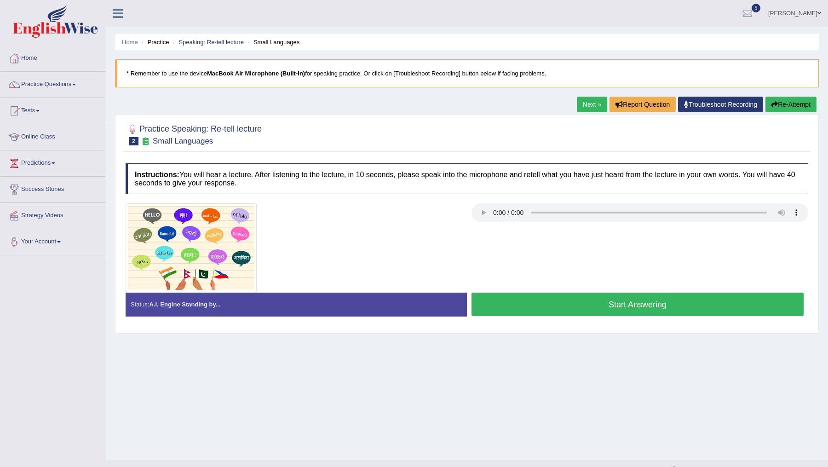
click at [613, 307] on button "Start Answering" at bounding box center [637, 304] width 332 height 23
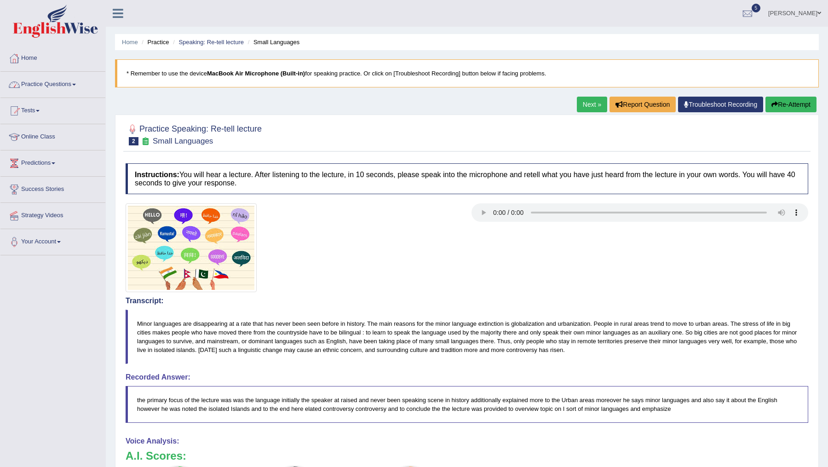
click at [69, 81] on link "Practice Questions" at bounding box center [52, 83] width 105 height 23
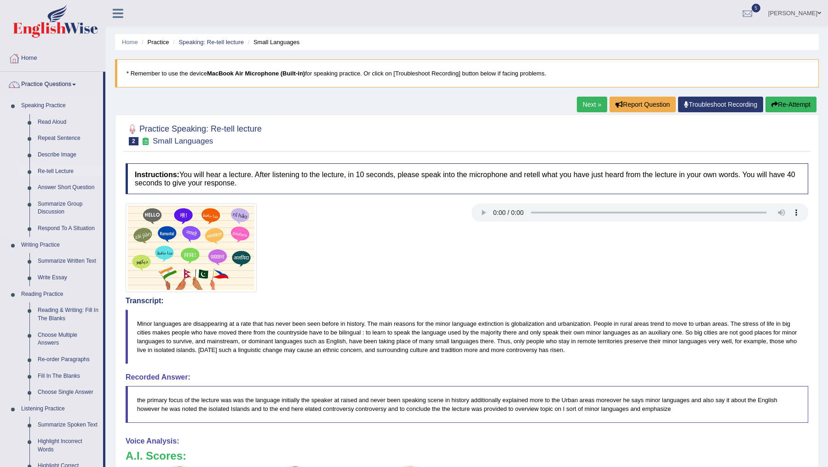
click at [59, 170] on link "Re-tell Lecture" at bounding box center [68, 171] width 69 height 17
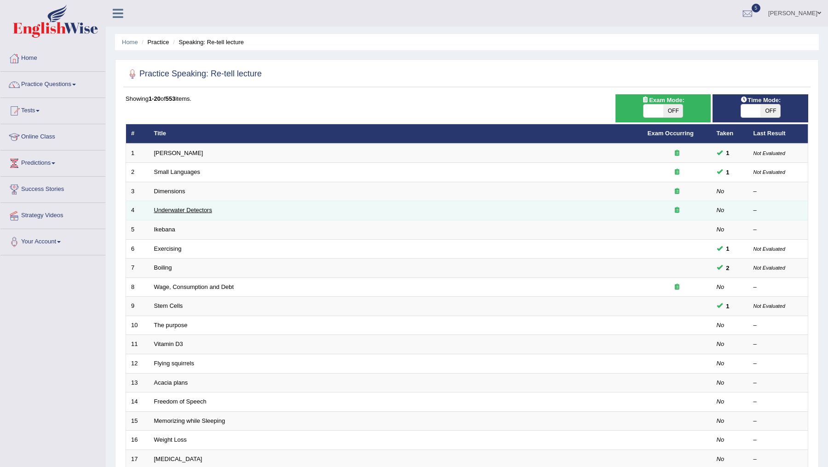
click at [179, 207] on link "Underwater Detectors" at bounding box center [183, 210] width 58 height 7
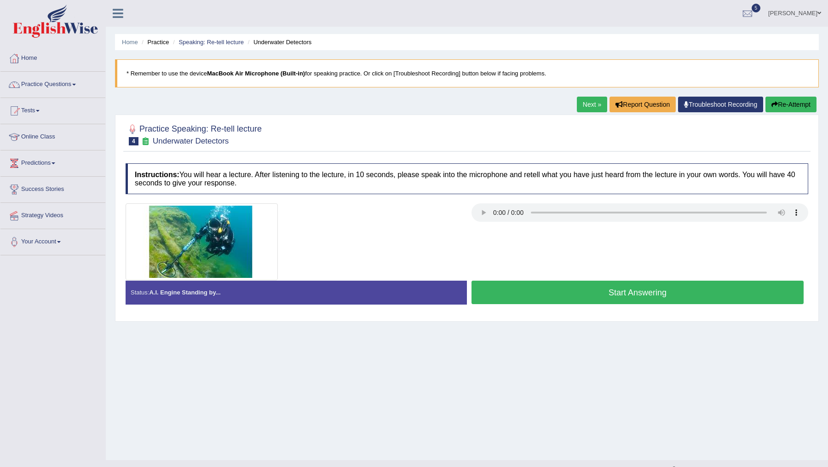
click at [615, 291] on button "Start Answering" at bounding box center [637, 292] width 332 height 23
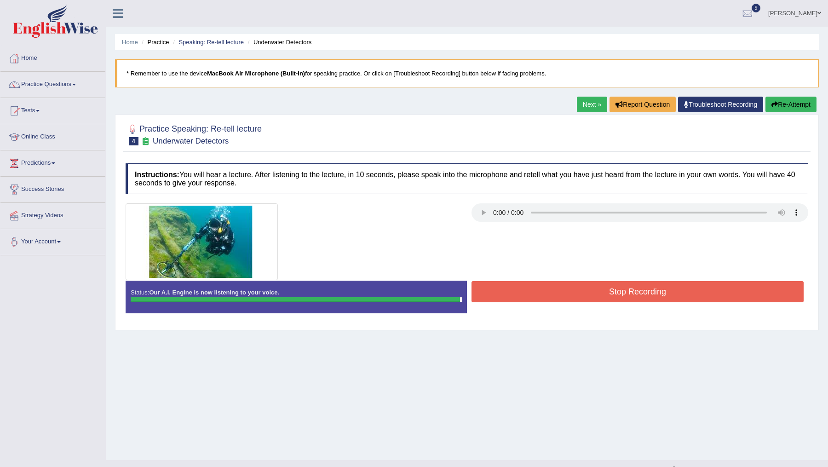
click at [615, 291] on button "Stop Recording" at bounding box center [637, 291] width 332 height 21
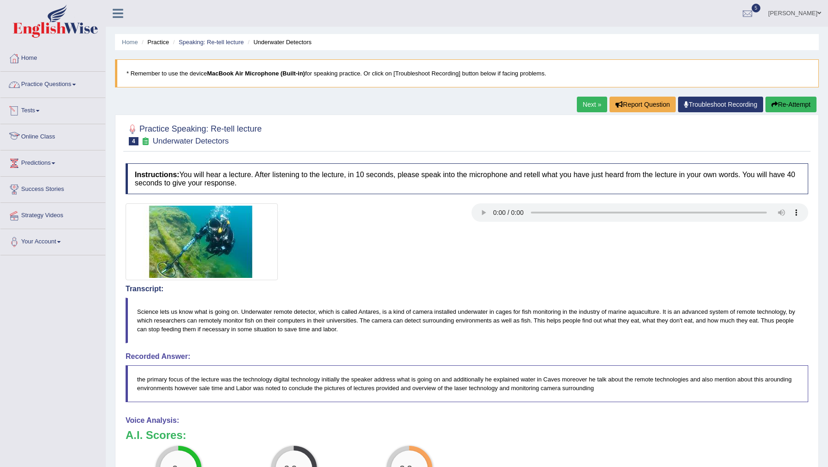
click at [61, 80] on link "Practice Questions" at bounding box center [52, 83] width 105 height 23
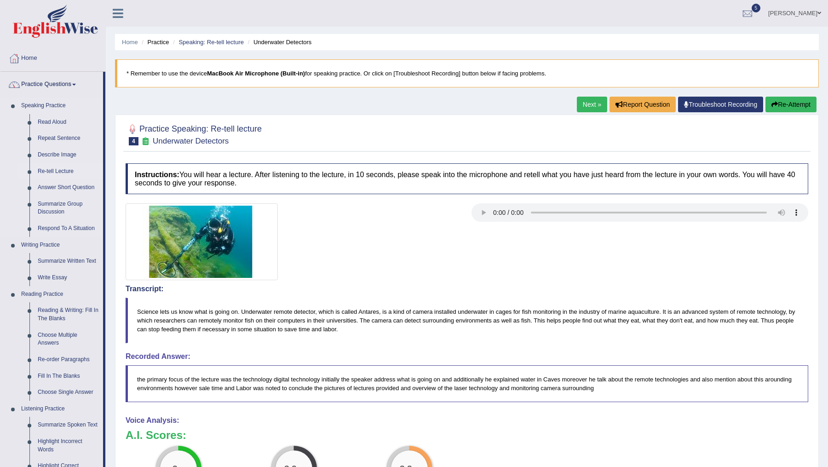
click at [60, 170] on link "Re-tell Lecture" at bounding box center [68, 171] width 69 height 17
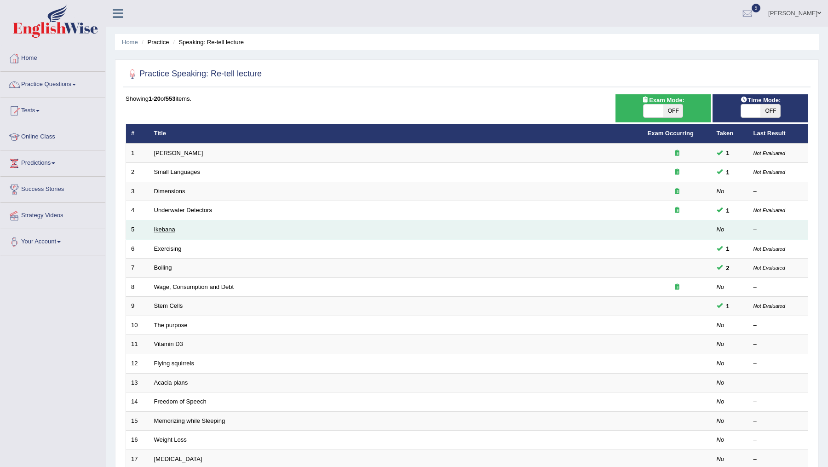
click at [158, 230] on link "Ikebana" at bounding box center [164, 229] width 21 height 7
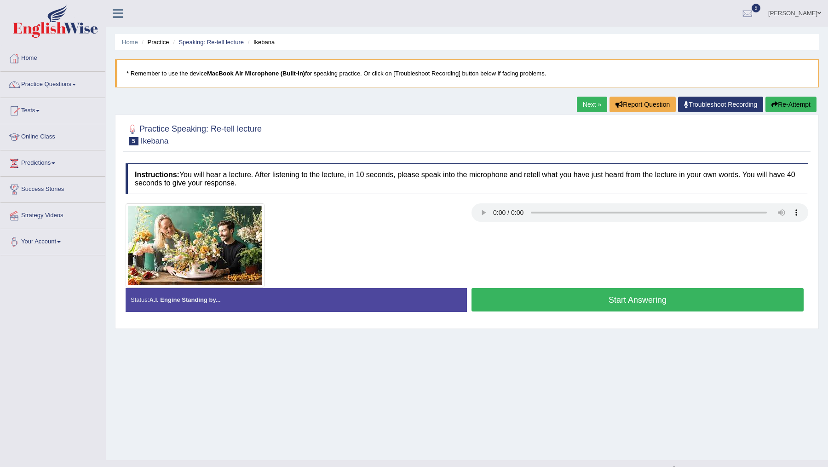
click at [585, 301] on button "Start Answering" at bounding box center [637, 299] width 332 height 23
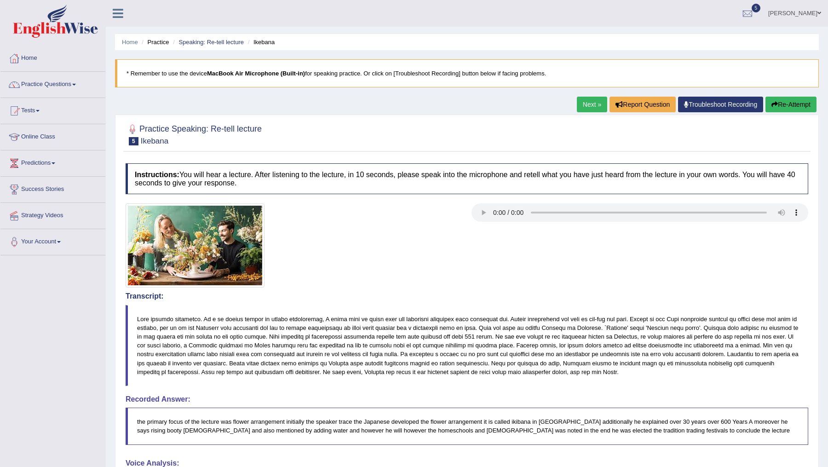
click at [783, 105] on button "Re-Attempt" at bounding box center [790, 105] width 51 height 16
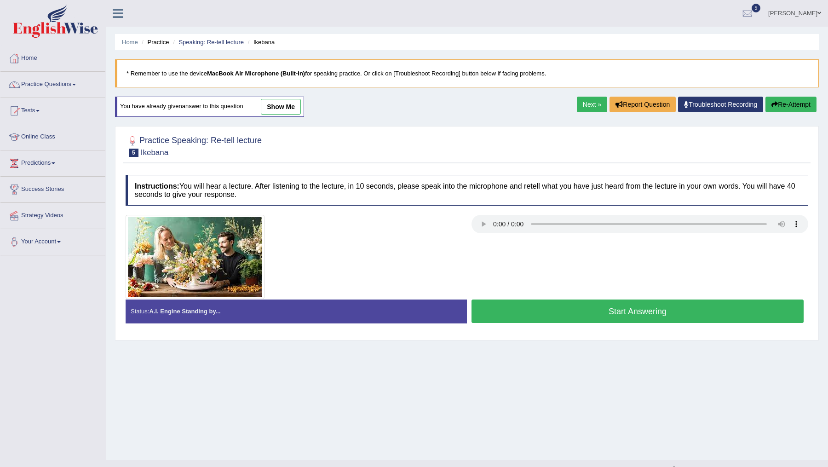
click at [644, 306] on button "Start Answering" at bounding box center [637, 310] width 332 height 23
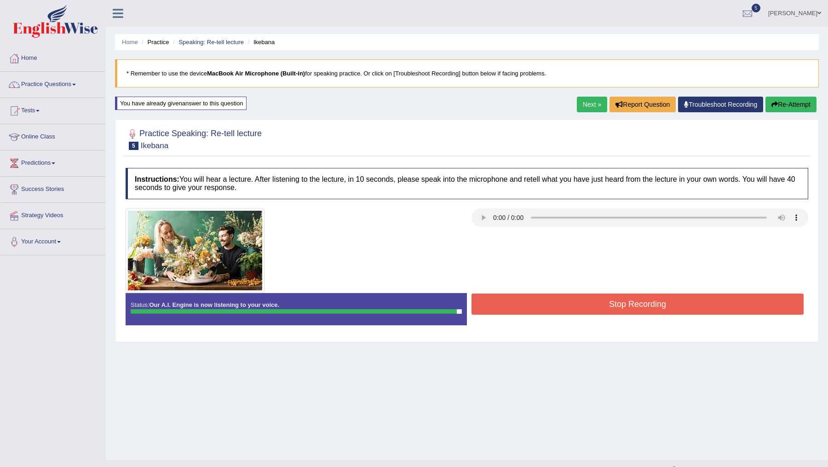
click at [644, 306] on button "Stop Recording" at bounding box center [637, 303] width 332 height 21
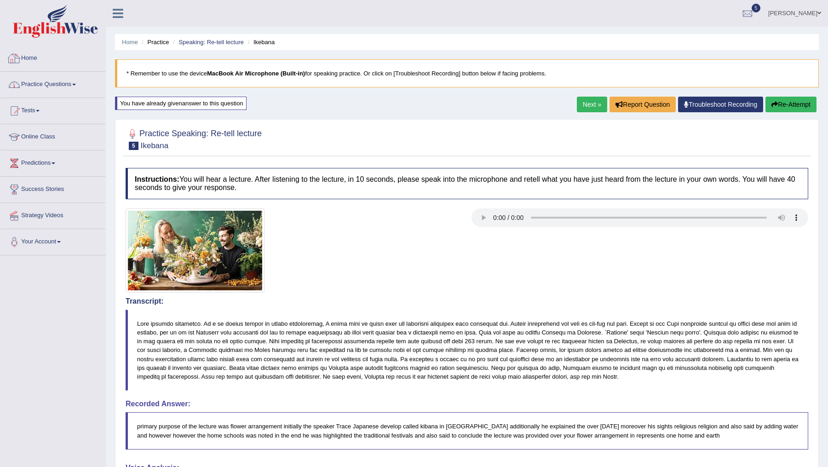
click at [64, 77] on link "Practice Questions" at bounding box center [52, 83] width 105 height 23
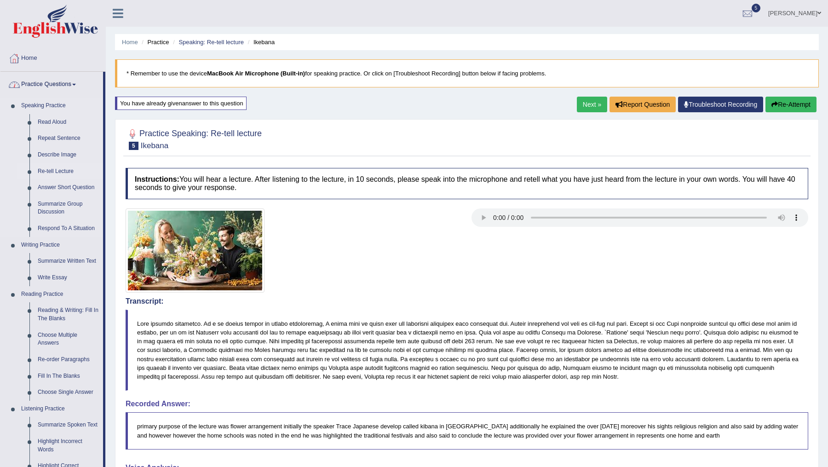
click at [55, 168] on link "Re-tell Lecture" at bounding box center [68, 171] width 69 height 17
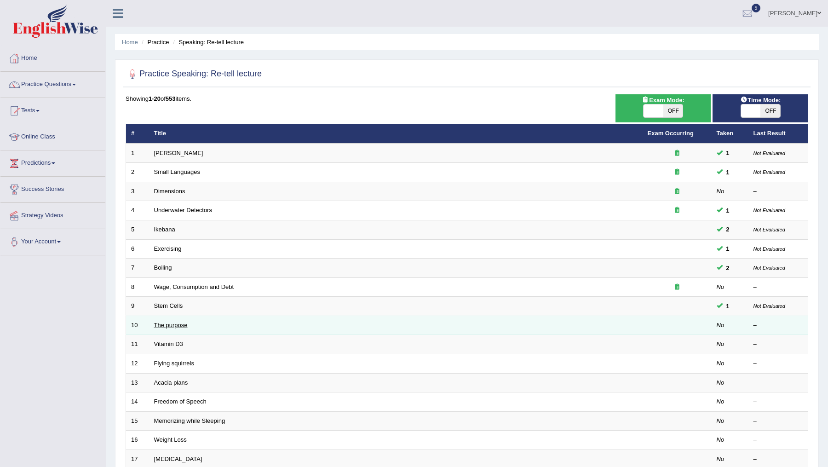
click at [161, 322] on link "The purpose" at bounding box center [171, 325] width 34 height 7
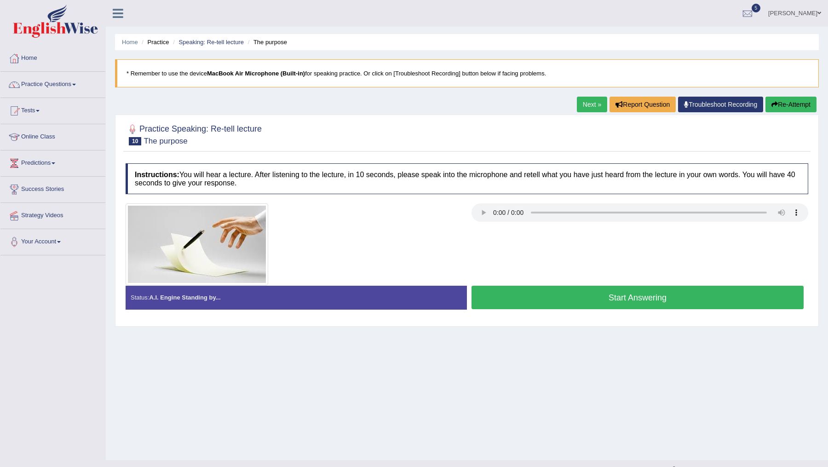
click at [558, 306] on button "Start Answering" at bounding box center [637, 297] width 332 height 23
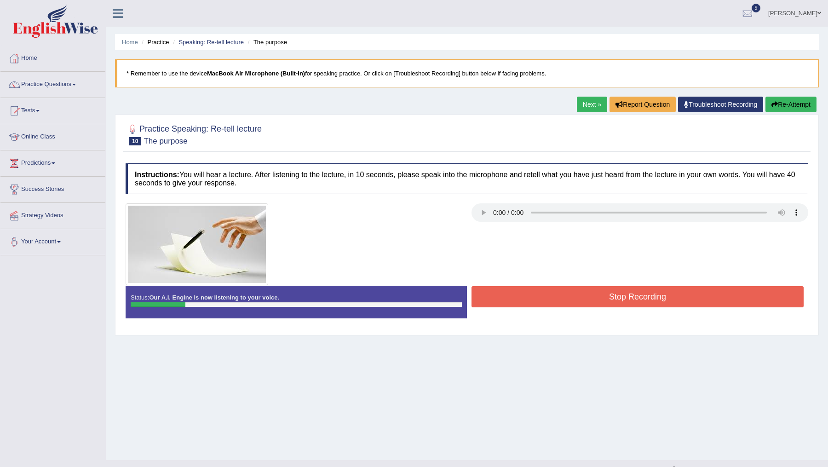
click at [567, 295] on button "Stop Recording" at bounding box center [637, 296] width 332 height 21
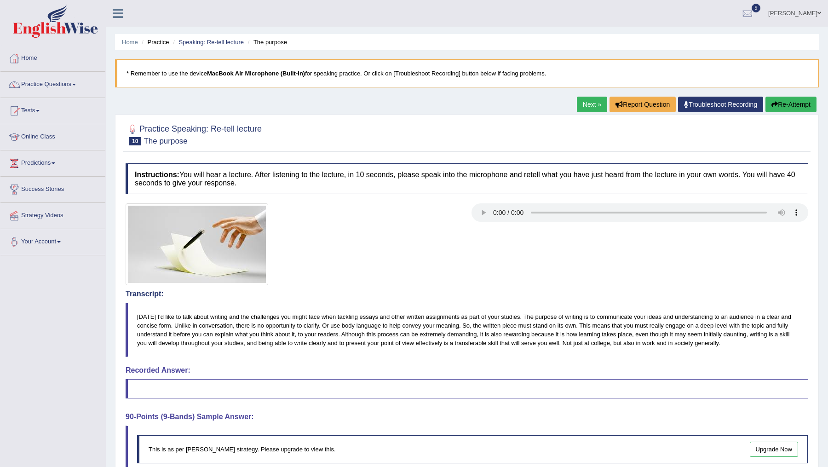
click at [778, 104] on button "Re-Attempt" at bounding box center [790, 105] width 51 height 16
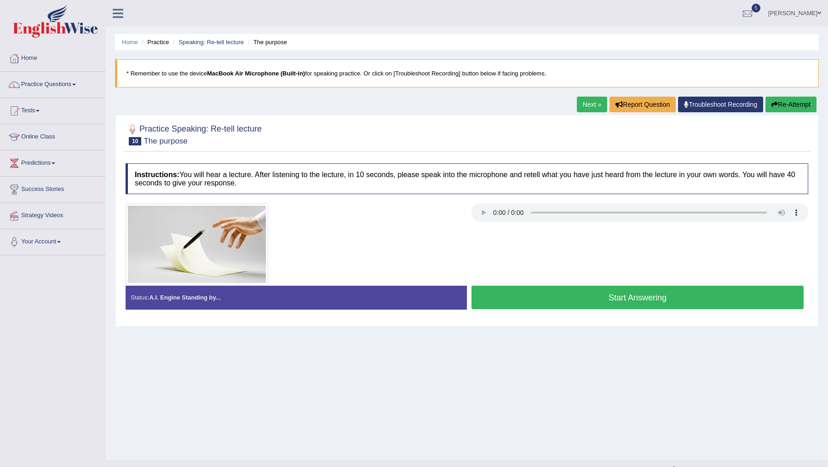
click at [605, 299] on button "Start Answering" at bounding box center [637, 297] width 332 height 23
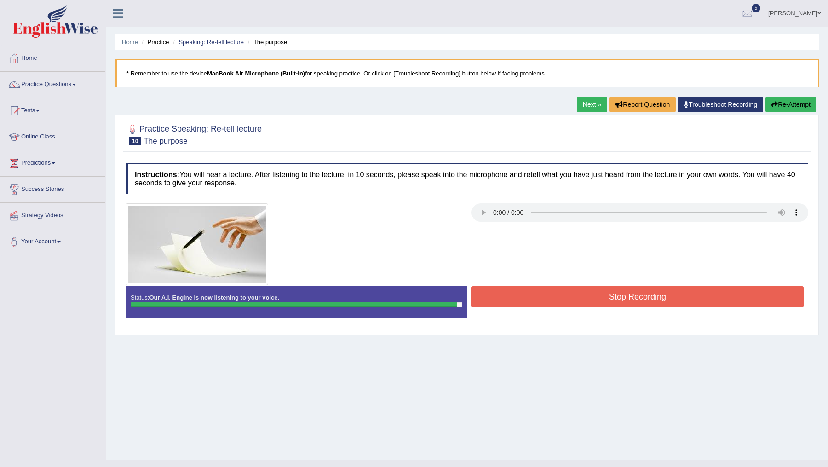
click at [605, 299] on button "Stop Recording" at bounding box center [637, 296] width 332 height 21
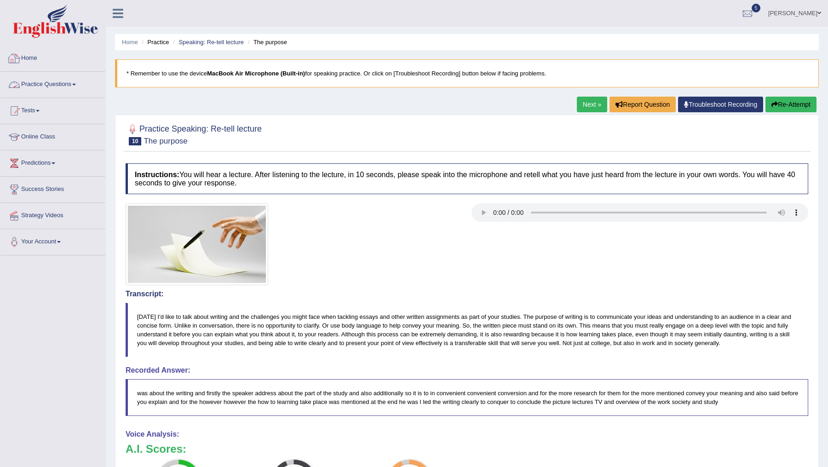
click at [40, 85] on link "Practice Questions" at bounding box center [52, 83] width 105 height 23
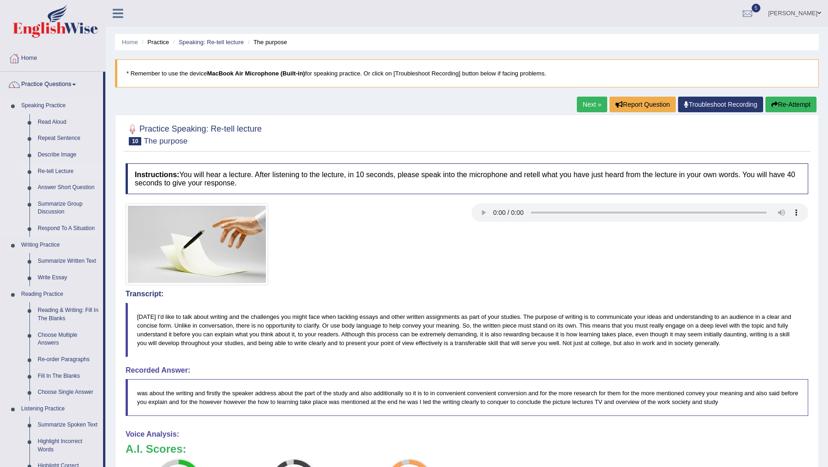
click at [57, 167] on link "Re-tell Lecture" at bounding box center [68, 171] width 69 height 17
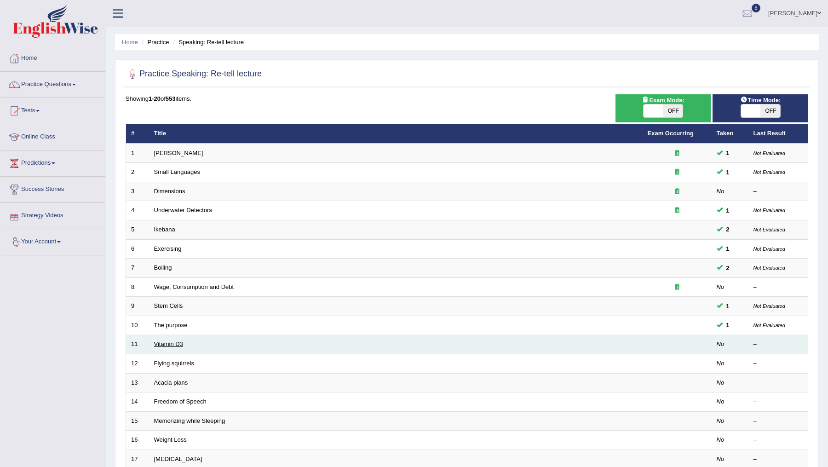
click at [176, 344] on link "Vitamin D3" at bounding box center [168, 343] width 29 height 7
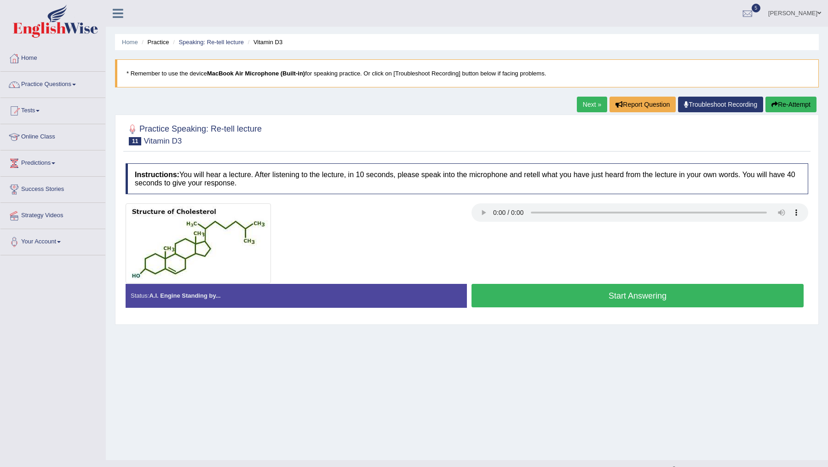
click at [534, 291] on button "Start Answering" at bounding box center [637, 295] width 332 height 23
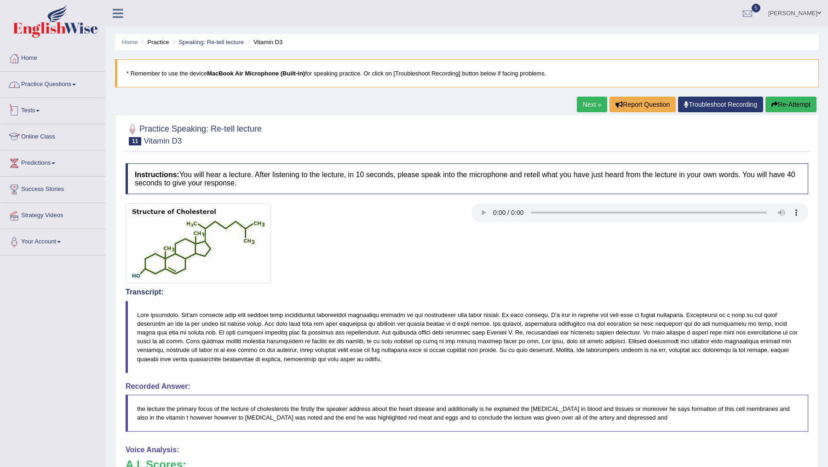
click at [46, 82] on link "Practice Questions" at bounding box center [52, 83] width 105 height 23
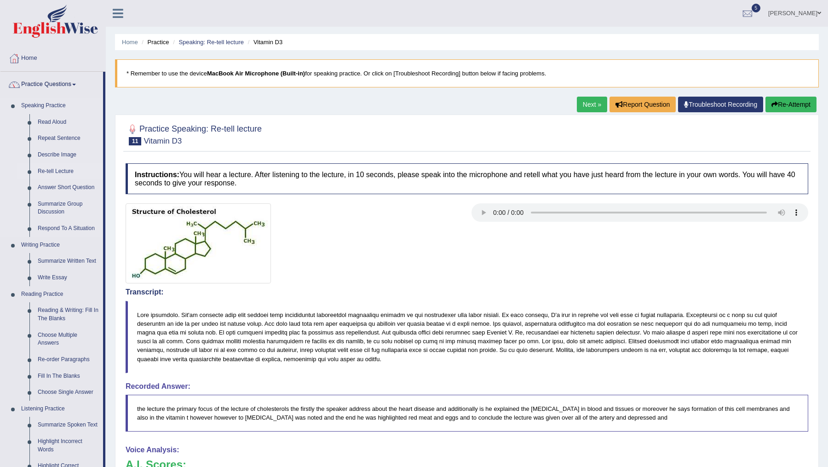
click at [61, 172] on link "Re-tell Lecture" at bounding box center [68, 171] width 69 height 17
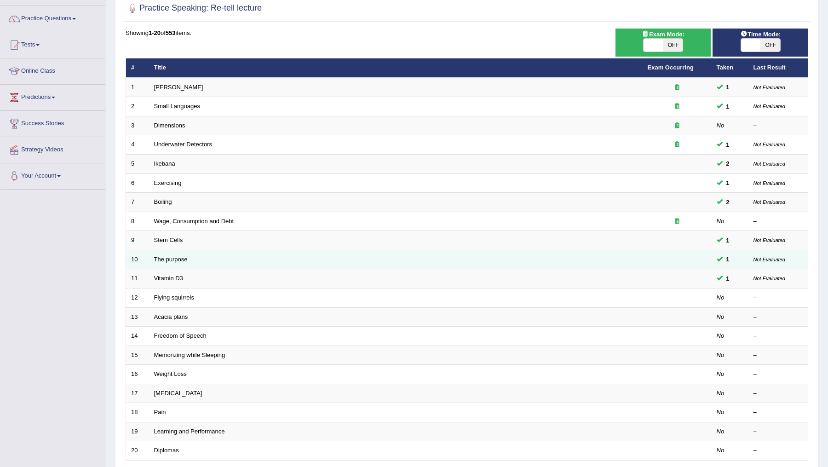
scroll to position [80, 0]
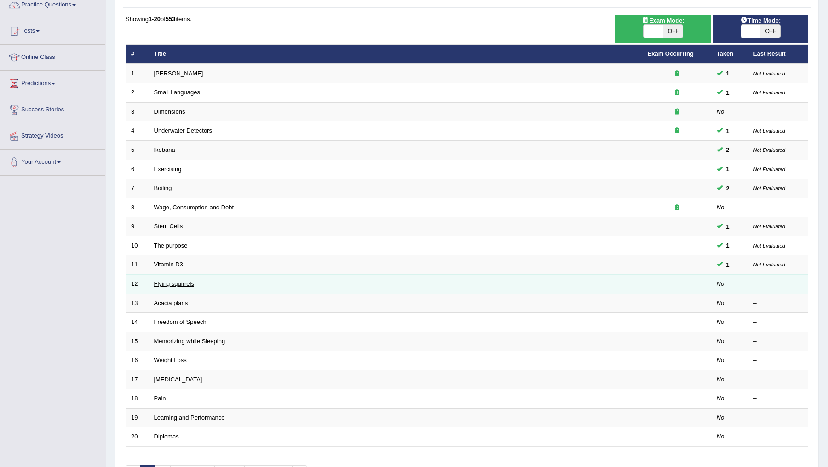
click at [168, 280] on link "Flying squirrels" at bounding box center [174, 283] width 40 height 7
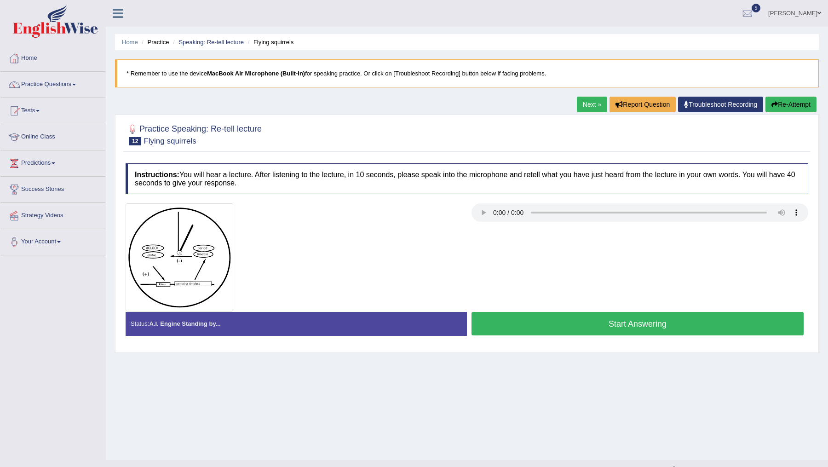
click at [529, 323] on button "Start Answering" at bounding box center [637, 323] width 332 height 23
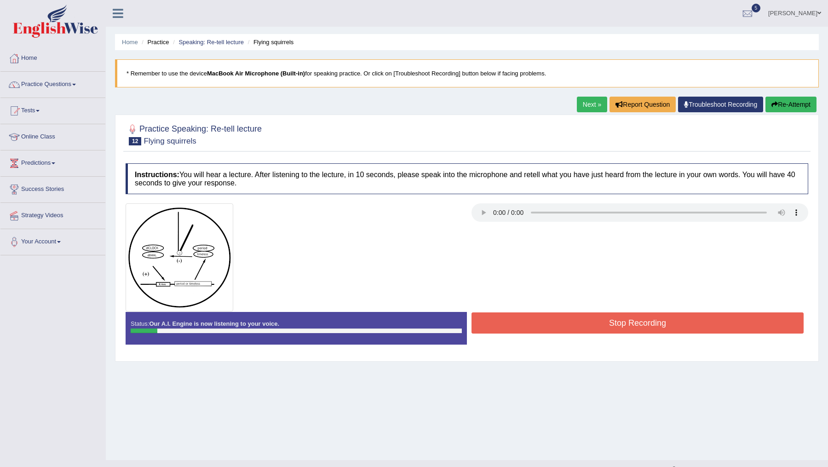
click at [529, 323] on button "Stop Recording" at bounding box center [637, 322] width 332 height 21
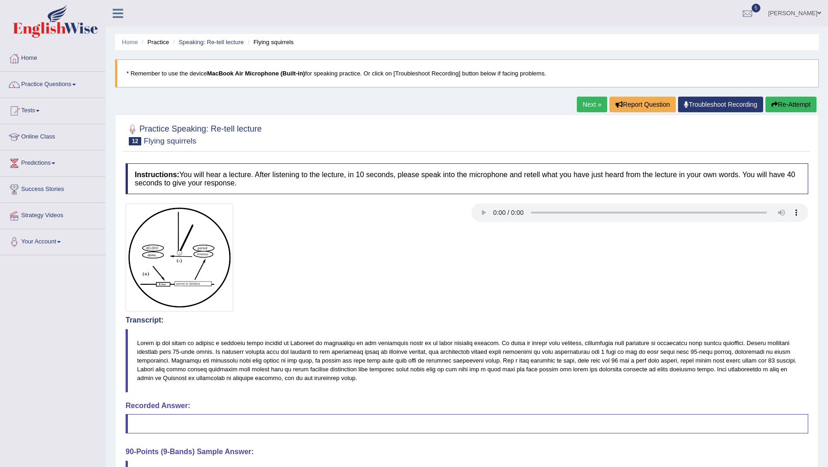
click at [781, 106] on button "Re-Attempt" at bounding box center [790, 105] width 51 height 16
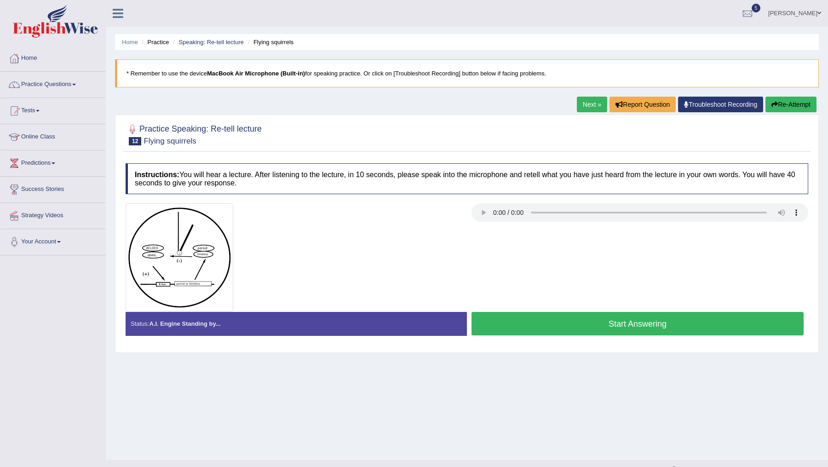
click at [554, 327] on button "Start Answering" at bounding box center [637, 323] width 332 height 23
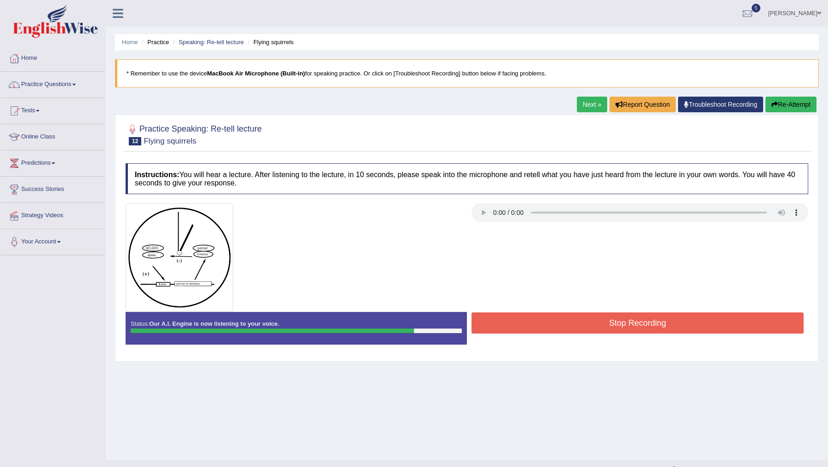
click at [554, 327] on button "Stop Recording" at bounding box center [637, 322] width 332 height 21
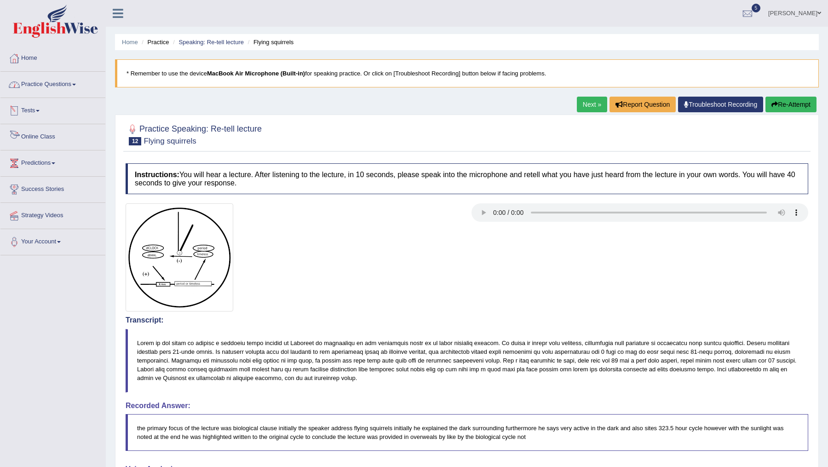
click at [65, 87] on link "Practice Questions" at bounding box center [52, 83] width 105 height 23
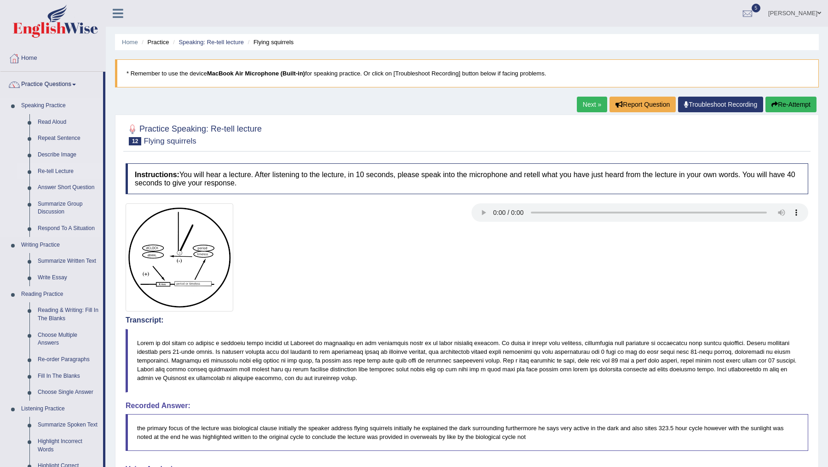
click at [58, 169] on link "Re-tell Lecture" at bounding box center [68, 171] width 69 height 17
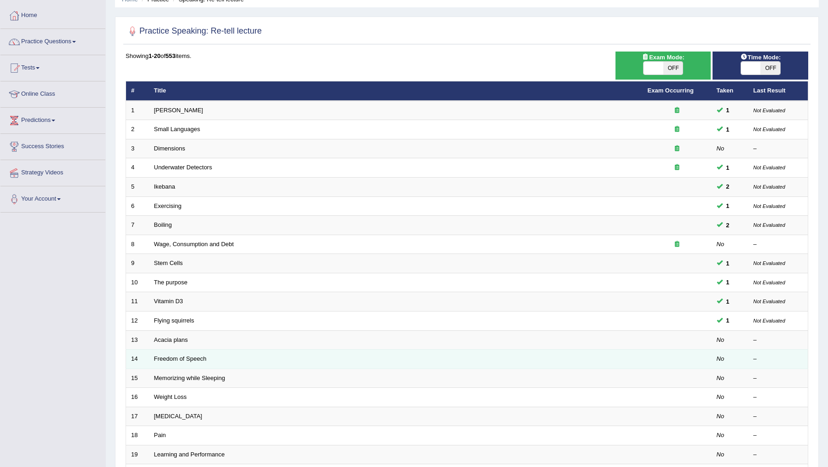
scroll to position [68, 0]
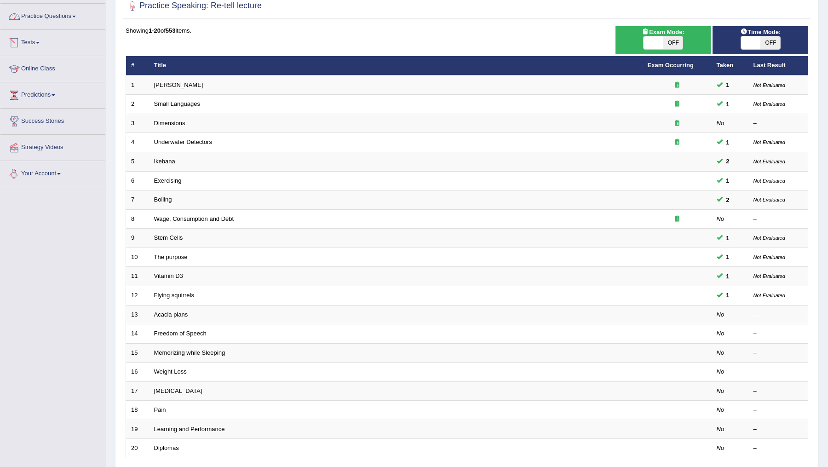
click at [72, 16] on link "Practice Questions" at bounding box center [52, 15] width 105 height 23
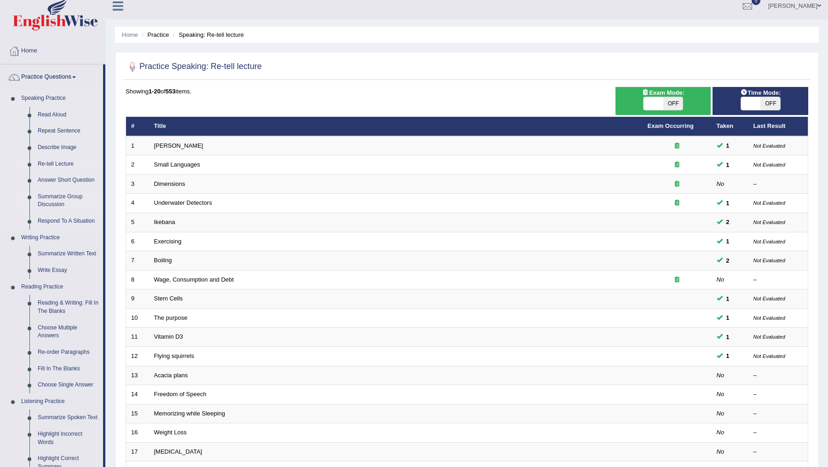
scroll to position [0, 0]
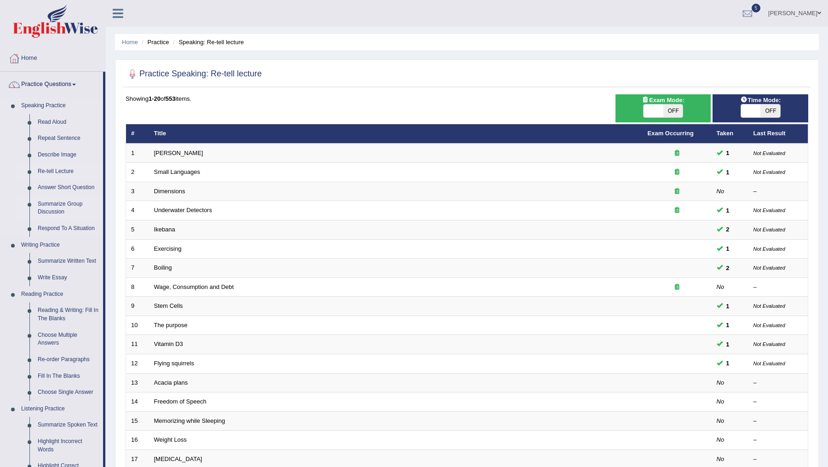
click at [63, 208] on link "Summarize Group Discussion" at bounding box center [68, 208] width 69 height 24
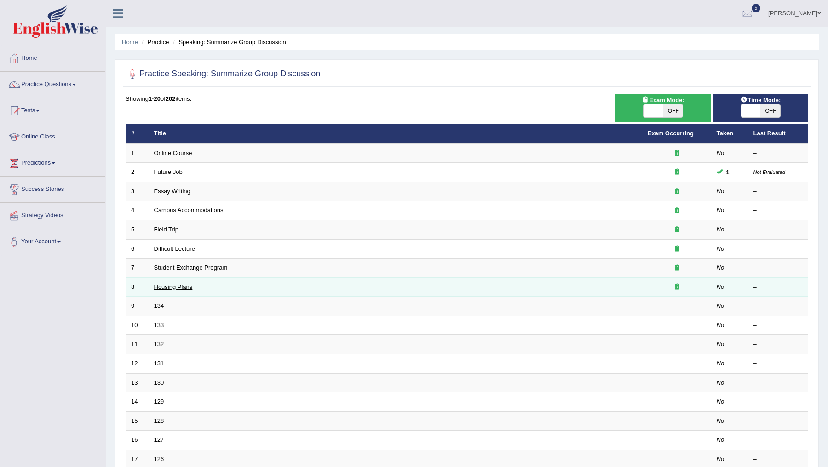
click at [167, 286] on link "Housing Plans" at bounding box center [173, 286] width 39 height 7
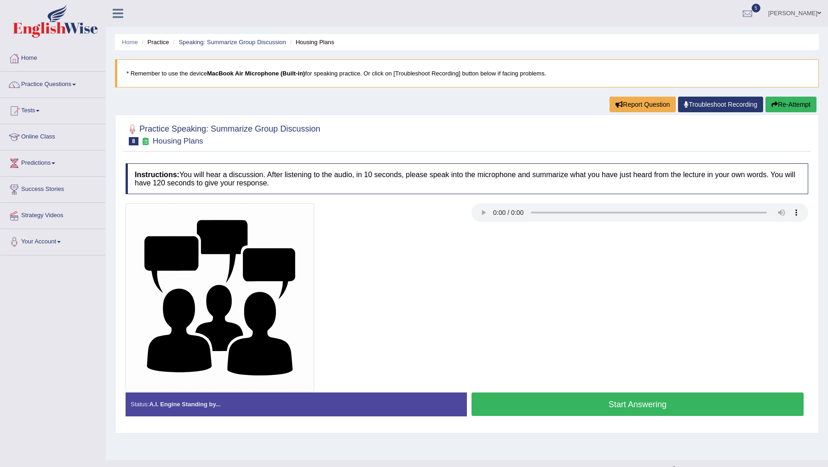
click at [598, 405] on button "Start Answering" at bounding box center [637, 403] width 332 height 23
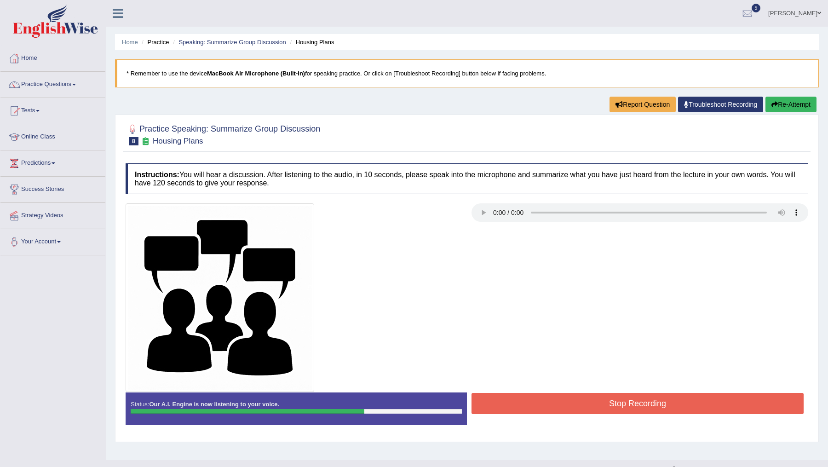
scroll to position [16, 0]
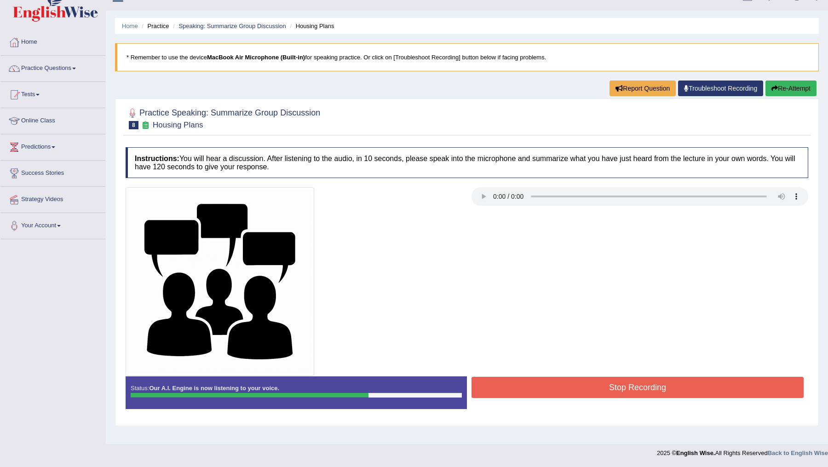
click at [602, 386] on button "Stop Recording" at bounding box center [637, 387] width 332 height 21
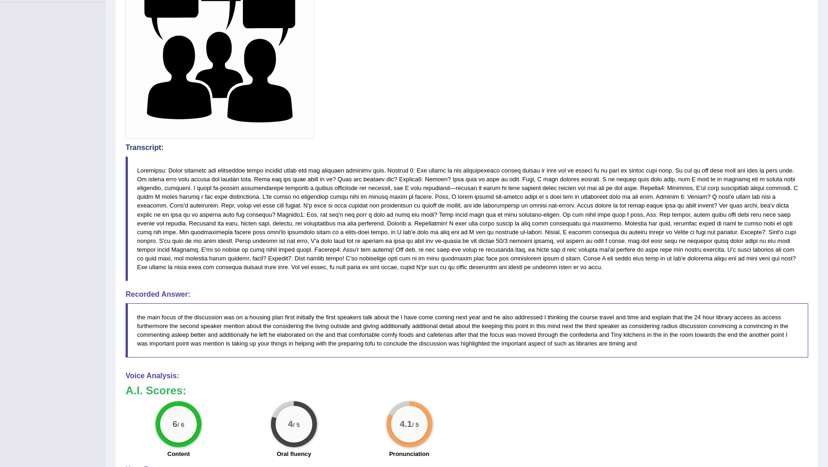
scroll to position [0, 0]
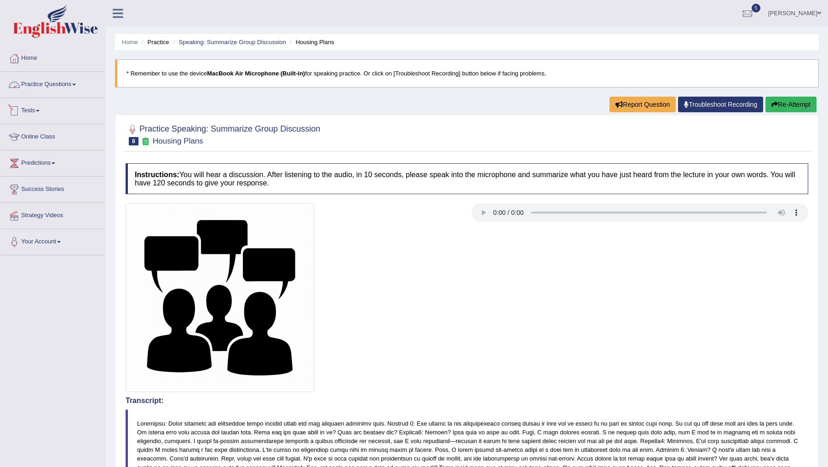
click at [43, 82] on link "Practice Questions" at bounding box center [52, 83] width 105 height 23
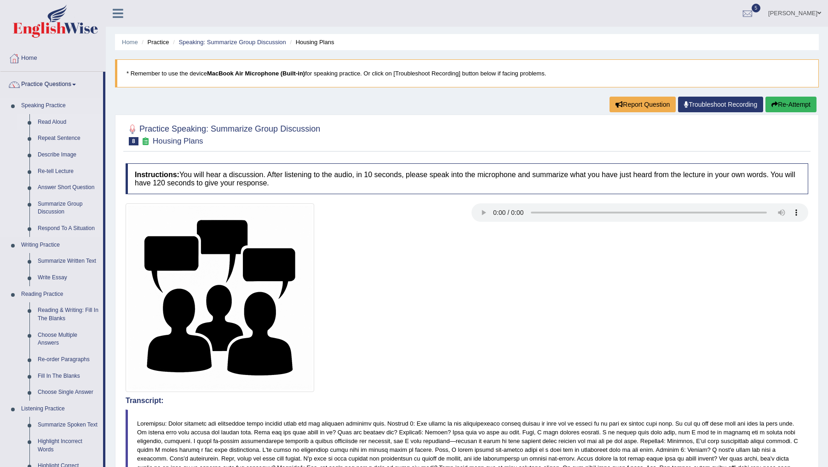
click at [55, 122] on link "Read Aloud" at bounding box center [68, 122] width 69 height 17
